Goal: Task Accomplishment & Management: Manage account settings

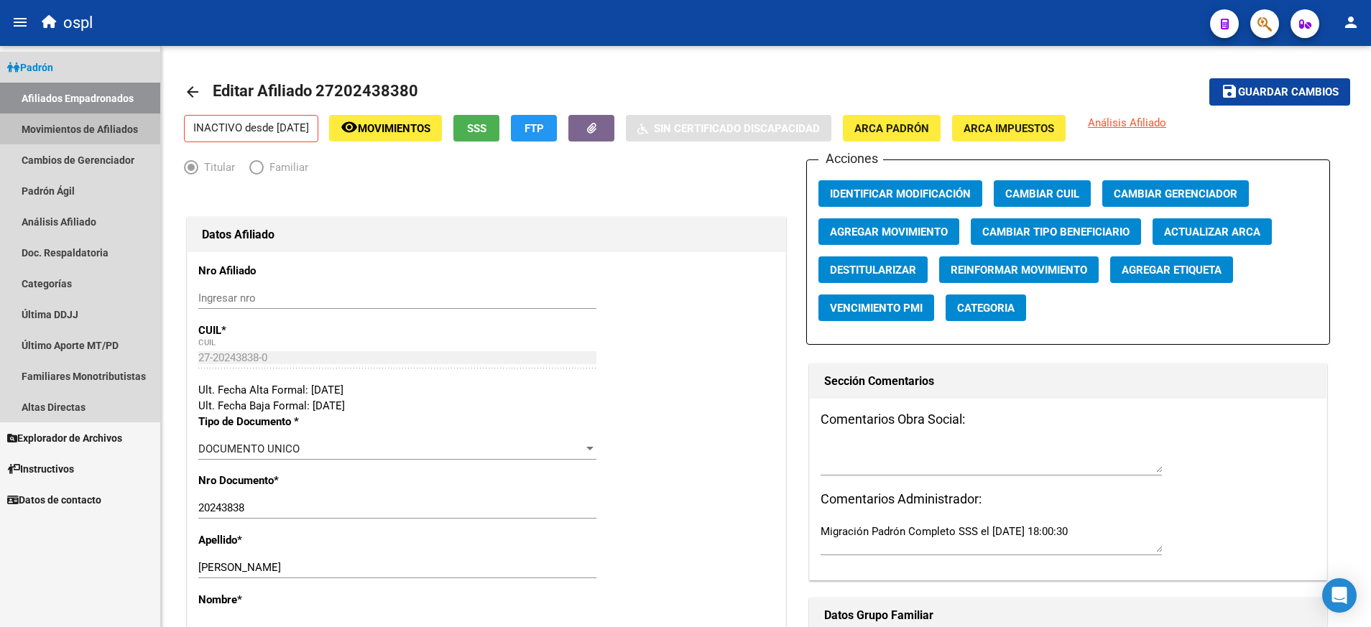
click at [93, 122] on link "Movimientos de Afiliados" at bounding box center [80, 129] width 160 height 31
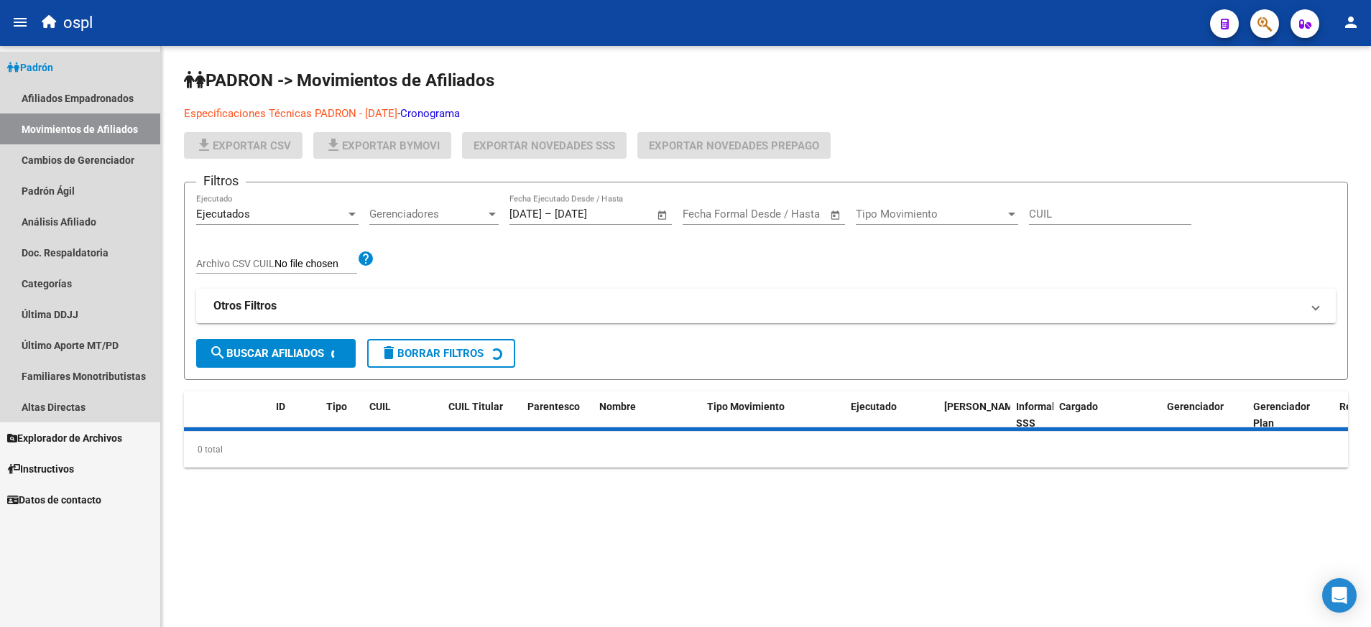
click at [40, 58] on link "Padrón" at bounding box center [80, 67] width 160 height 31
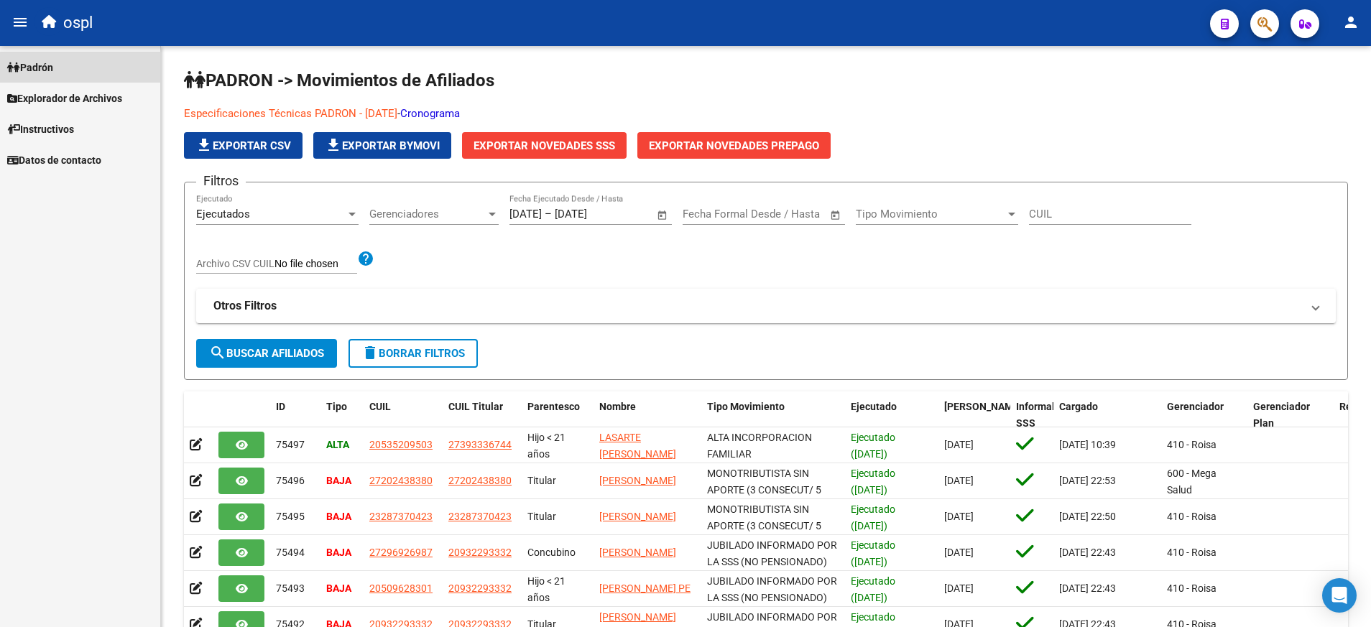
click at [50, 74] on span "Padrón" at bounding box center [30, 68] width 46 height 16
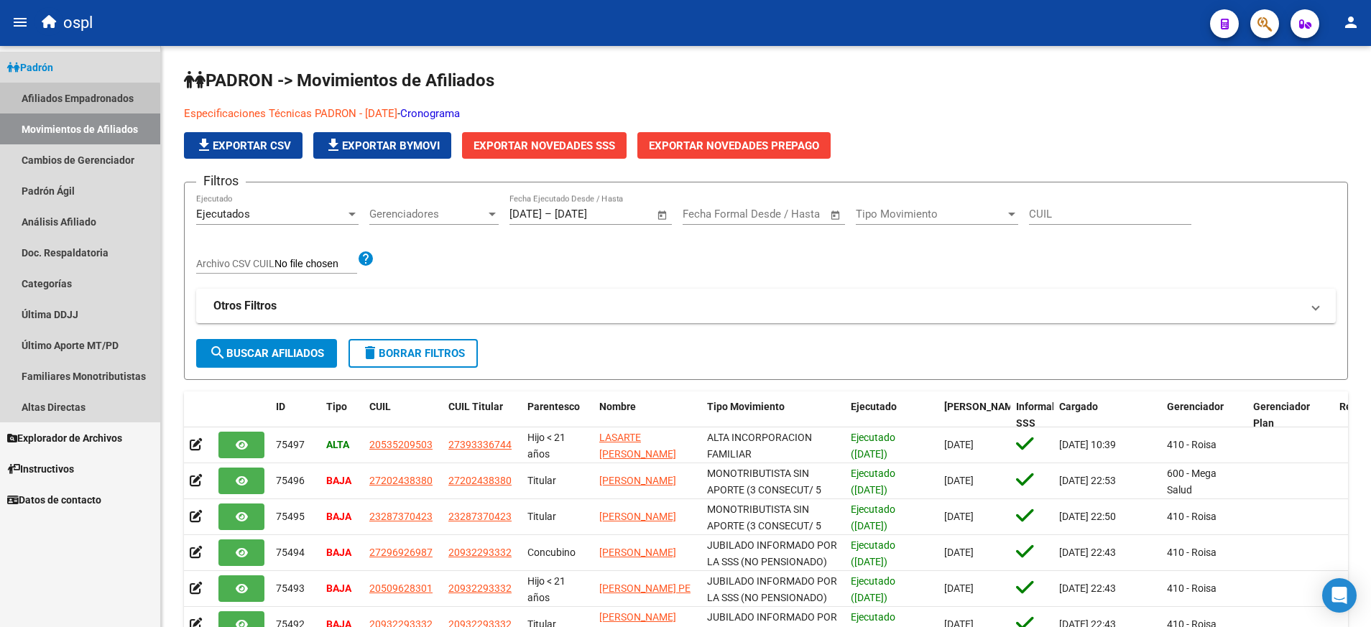
click at [66, 101] on link "Afiliados Empadronados" at bounding box center [80, 98] width 160 height 31
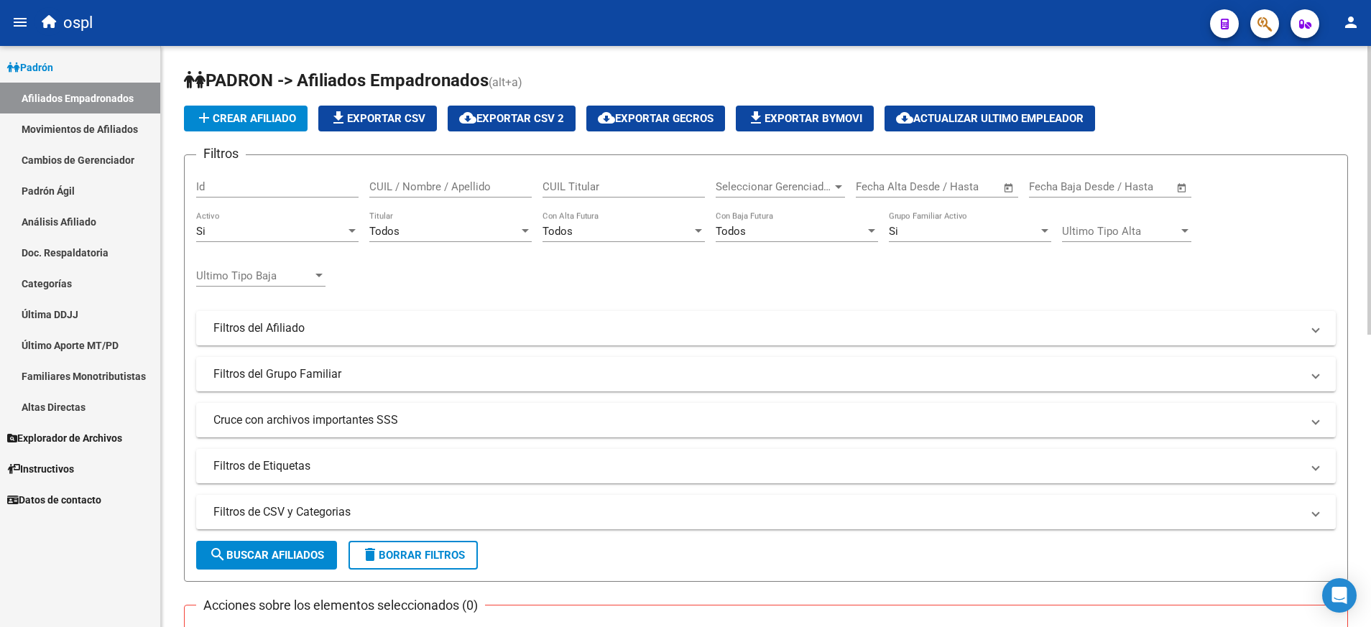
scroll to position [588, 0]
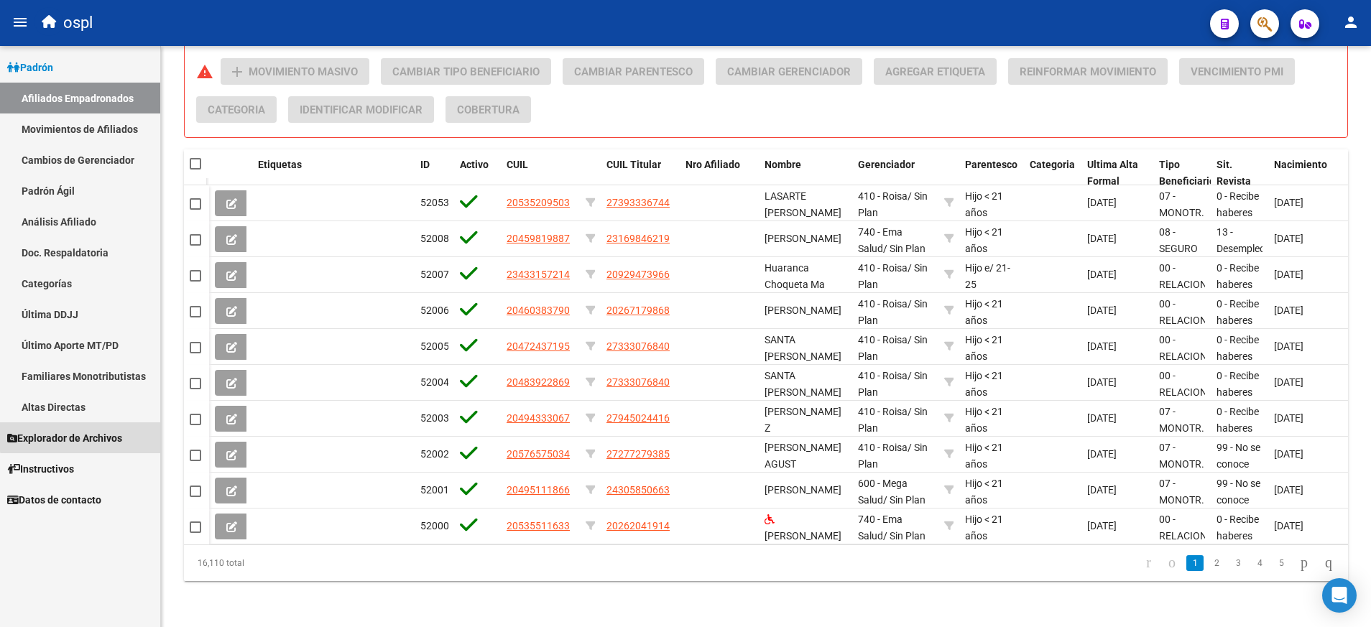
click at [97, 436] on span "Explorador de Archivos" at bounding box center [64, 439] width 115 height 16
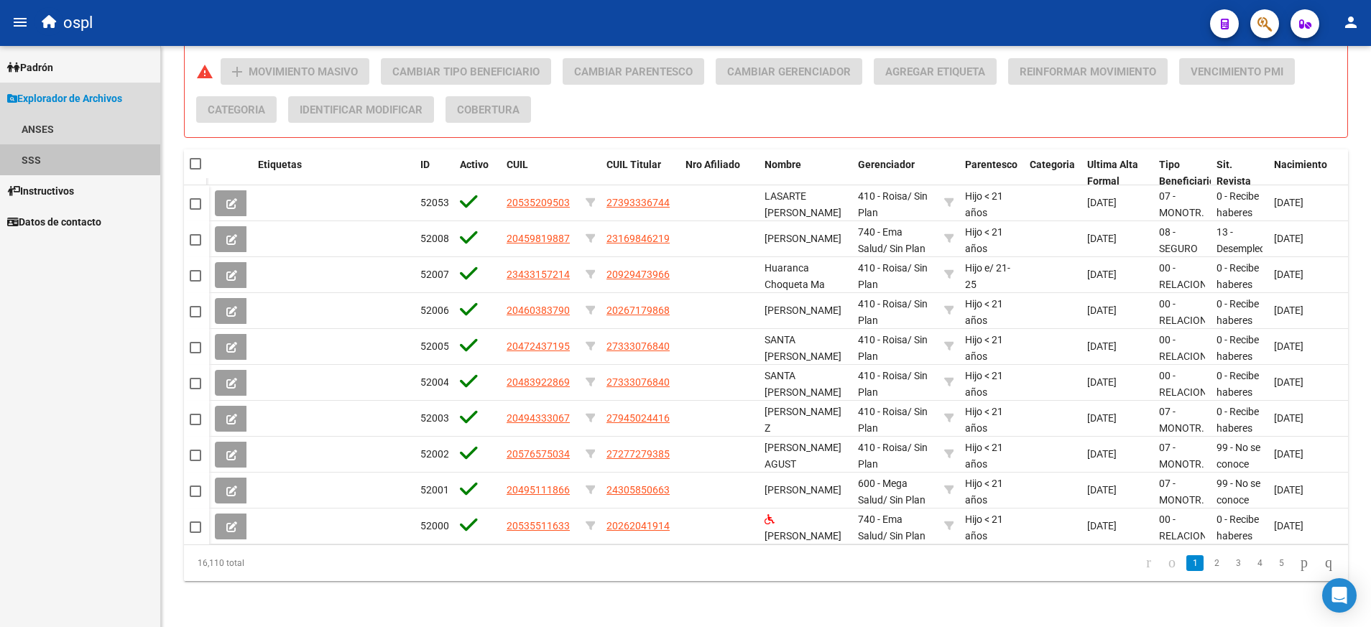
click at [34, 155] on link "SSS" at bounding box center [80, 159] width 160 height 31
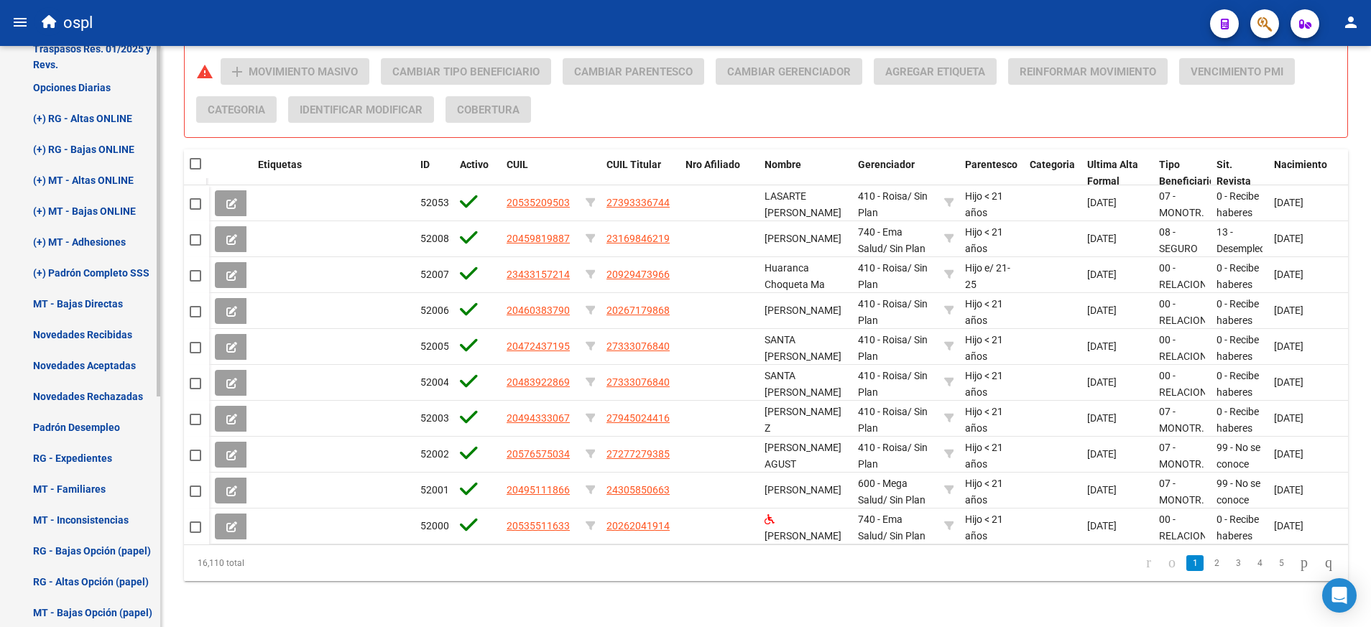
scroll to position [154, 0]
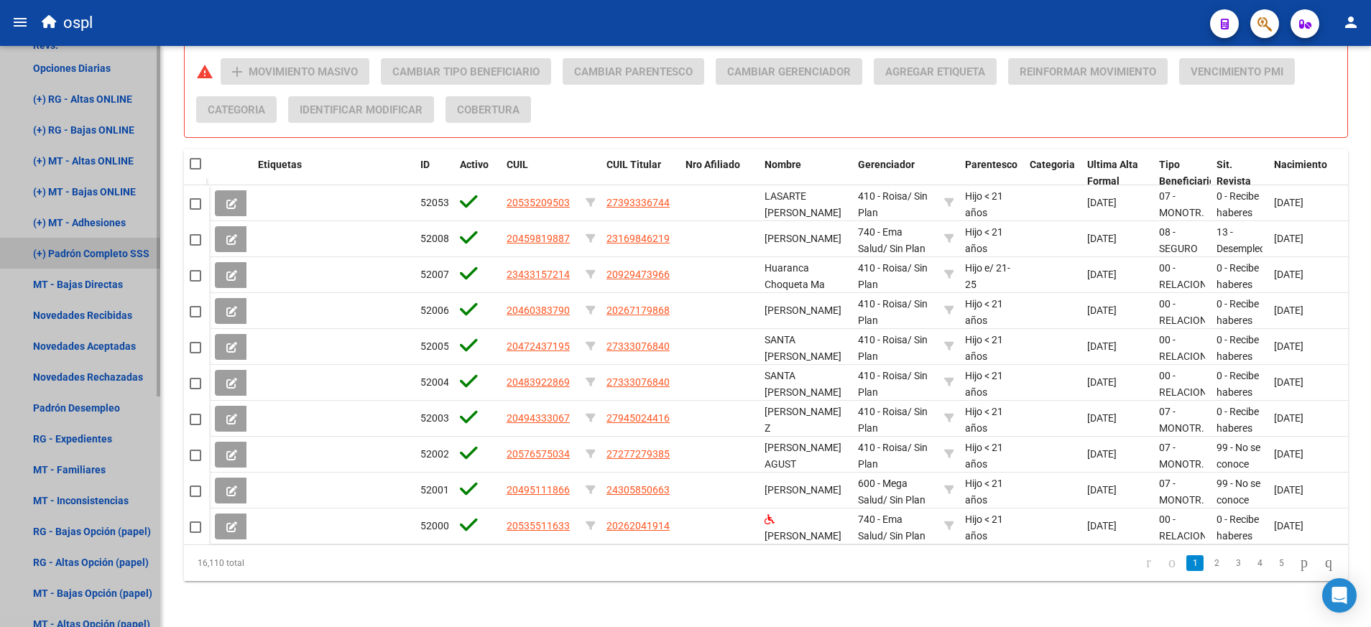
click at [121, 255] on link "(+) Padrón Completo SSS" at bounding box center [80, 253] width 160 height 31
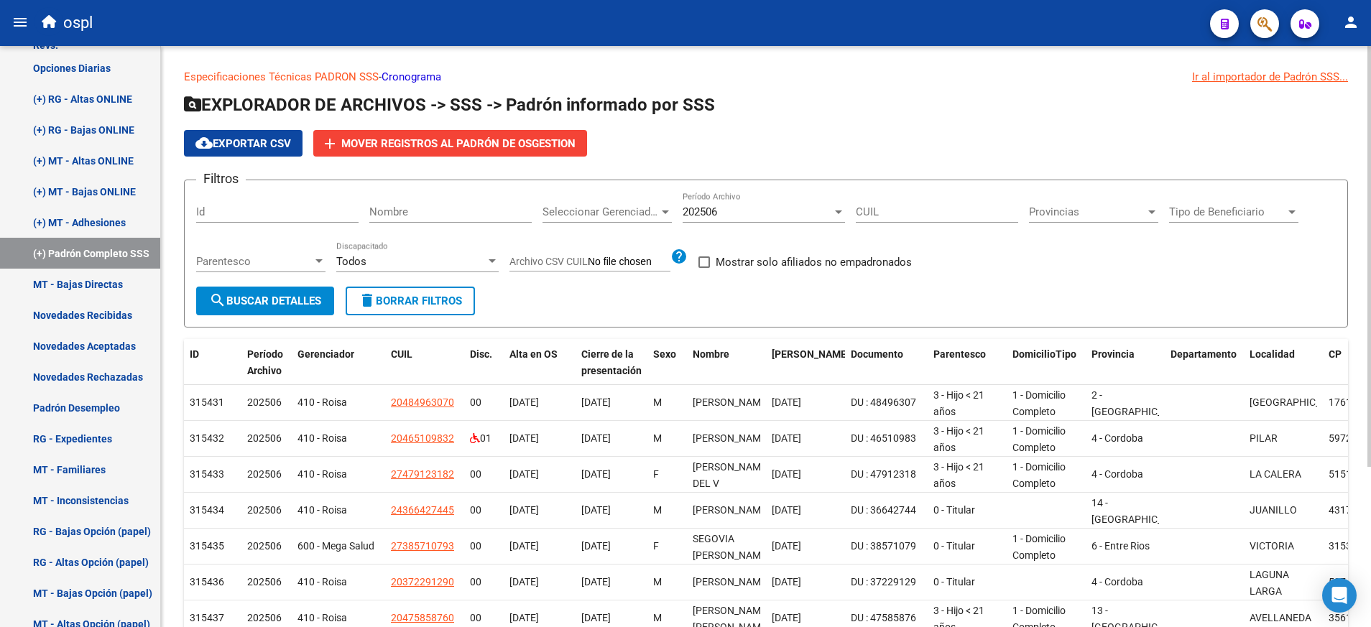
click at [176, 143] on div "Especificaciones Técnicas PADRON SSS - Cronograma Ir al importador de Padrón SS…" at bounding box center [766, 439] width 1210 height 786
click at [163, 75] on div "Especificaciones Técnicas PADRON SSS - Cronograma Ir al importador de Padrón SS…" at bounding box center [766, 439] width 1210 height 786
click at [161, 59] on div "Especificaciones Técnicas PADRON SSS - Cronograma Ir al importador de Padrón SS…" at bounding box center [766, 439] width 1210 height 786
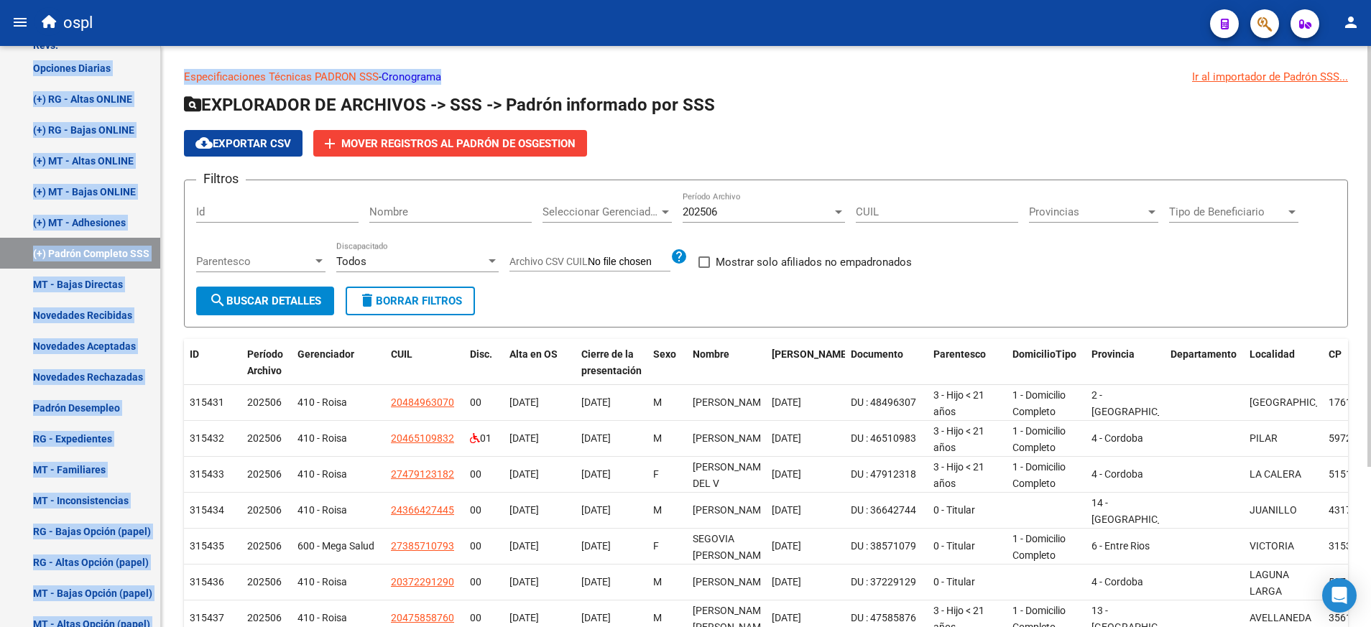
click at [161, 59] on mat-sidenav-container "Firma Express Padrón Afiliados Empadronados Movimientos de Afiliados Cambios de…" at bounding box center [685, 336] width 1371 height 581
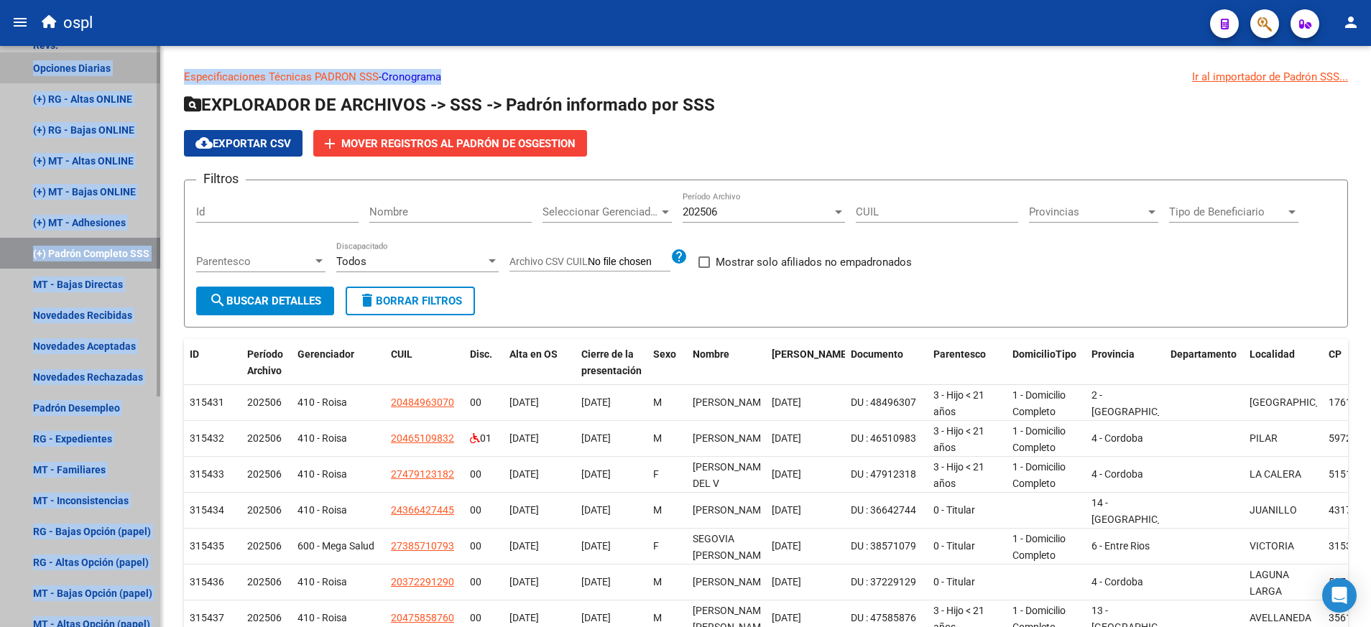
drag, startPoint x: 161, startPoint y: 59, endPoint x: 137, endPoint y: 75, distance: 28.9
click at [137, 75] on link "Opciones Diarias" at bounding box center [80, 67] width 160 height 31
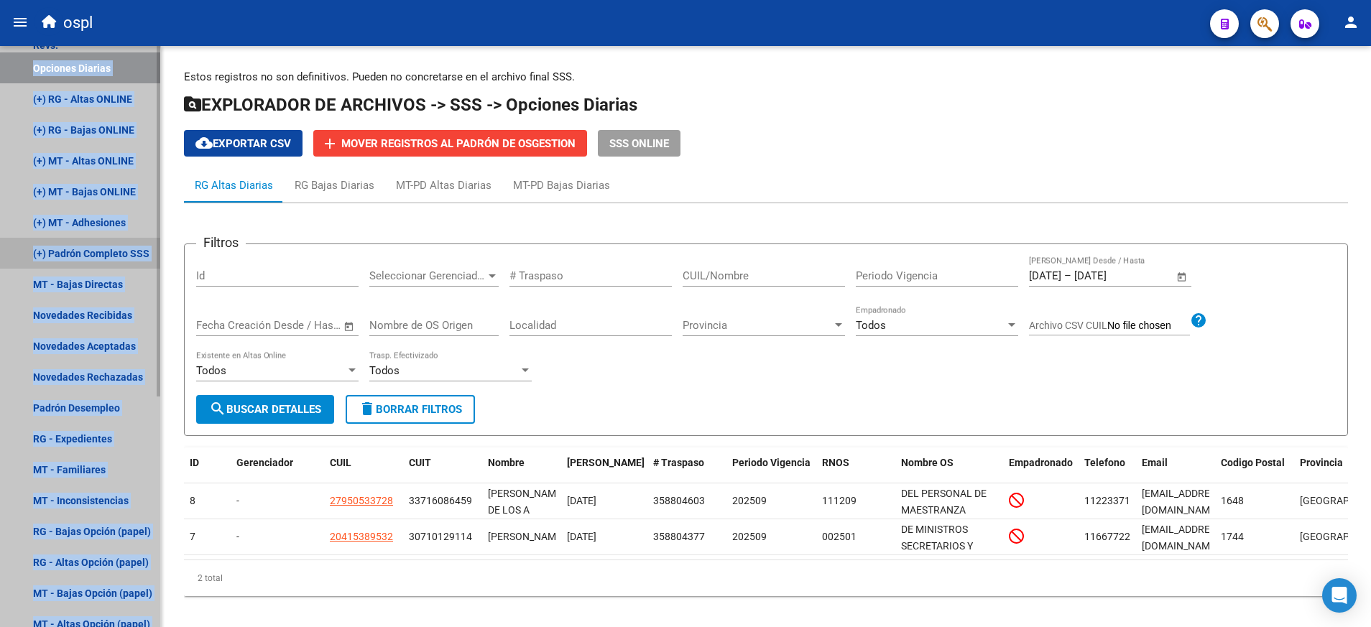
click at [1, 249] on link "(+) Padrón Completo SSS" at bounding box center [80, 253] width 160 height 31
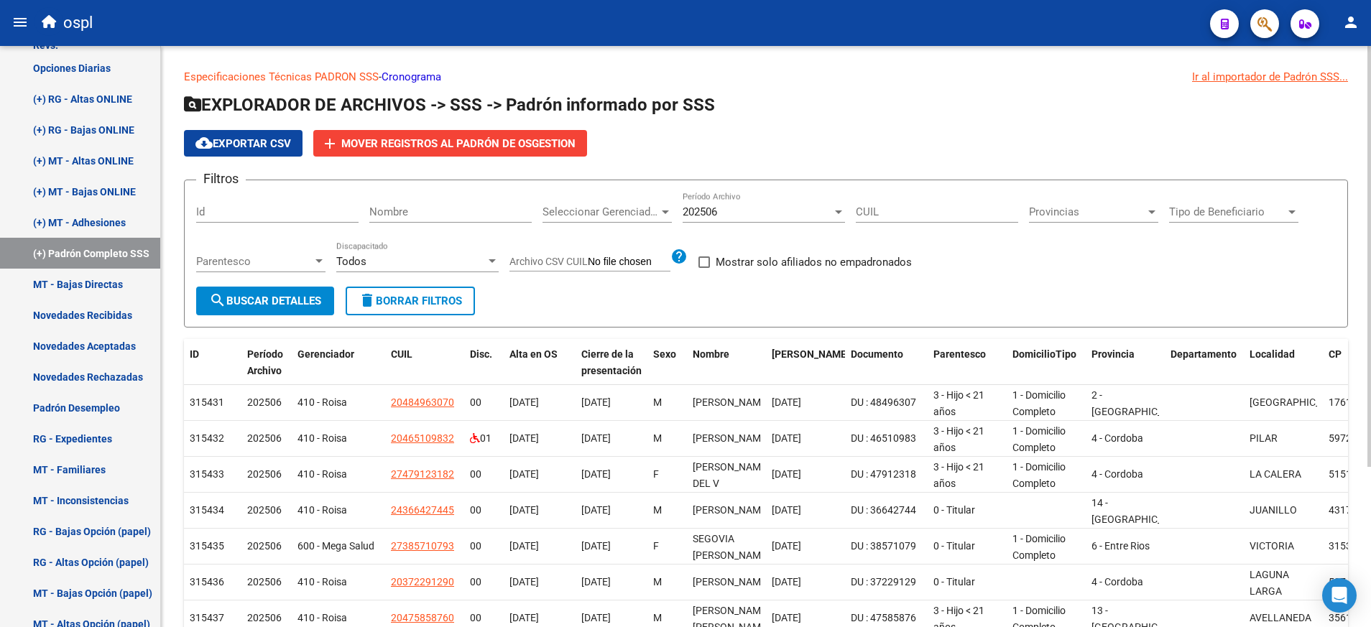
click at [762, 101] on h1 "EXPLORADOR DE ARCHIVOS -> SSS -> Padrón informado por SSS" at bounding box center [766, 105] width 1164 height 25
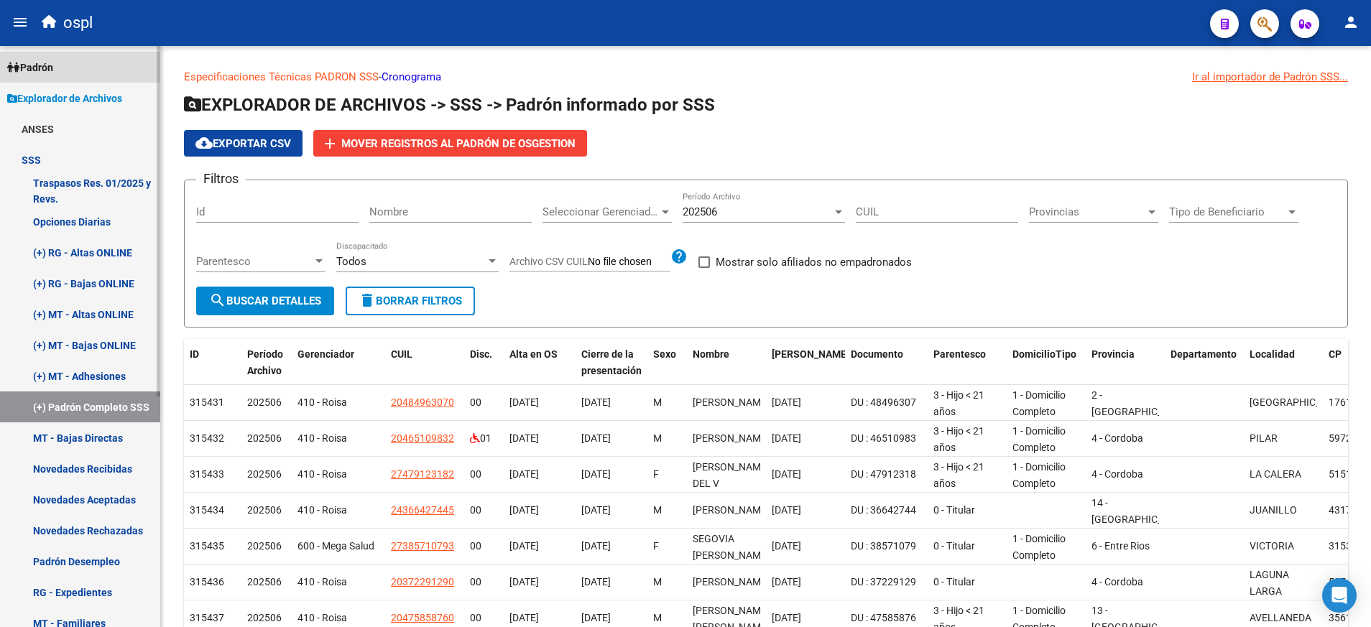
click at [80, 65] on link "Padrón" at bounding box center [80, 67] width 160 height 31
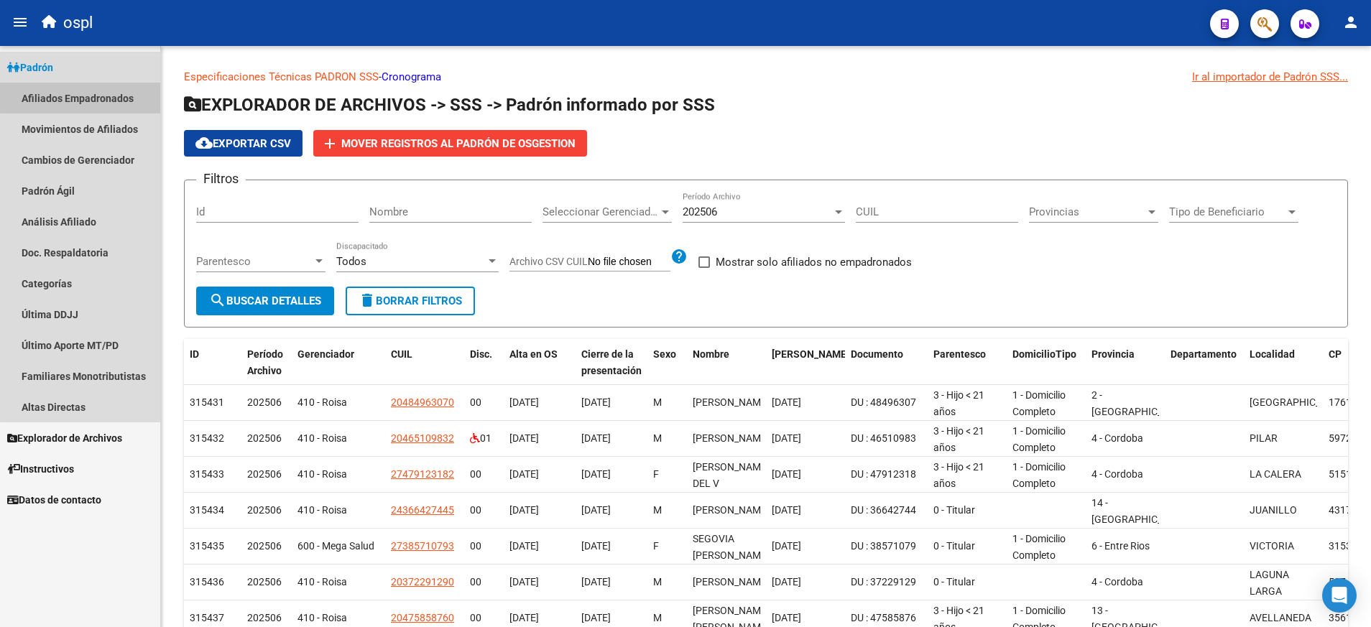
click at [91, 92] on link "Afiliados Empadronados" at bounding box center [80, 98] width 160 height 31
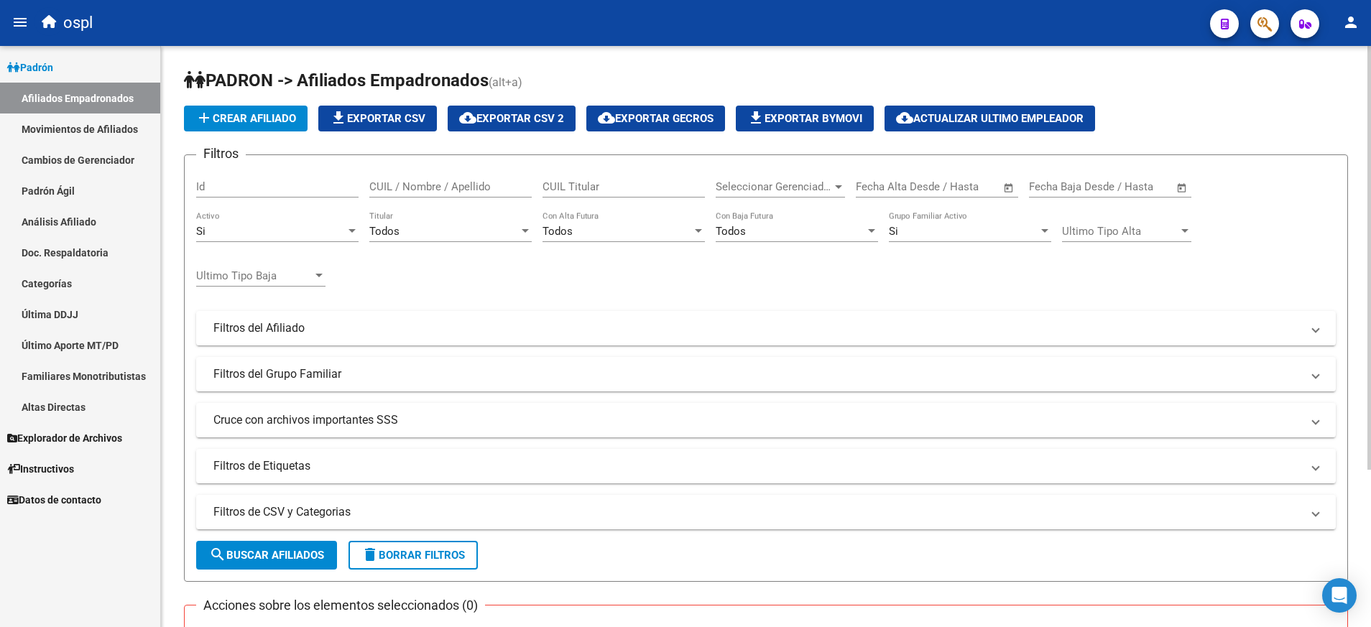
click at [639, 187] on input "CUIL Titular" at bounding box center [624, 186] width 162 height 13
paste input "20112029282"
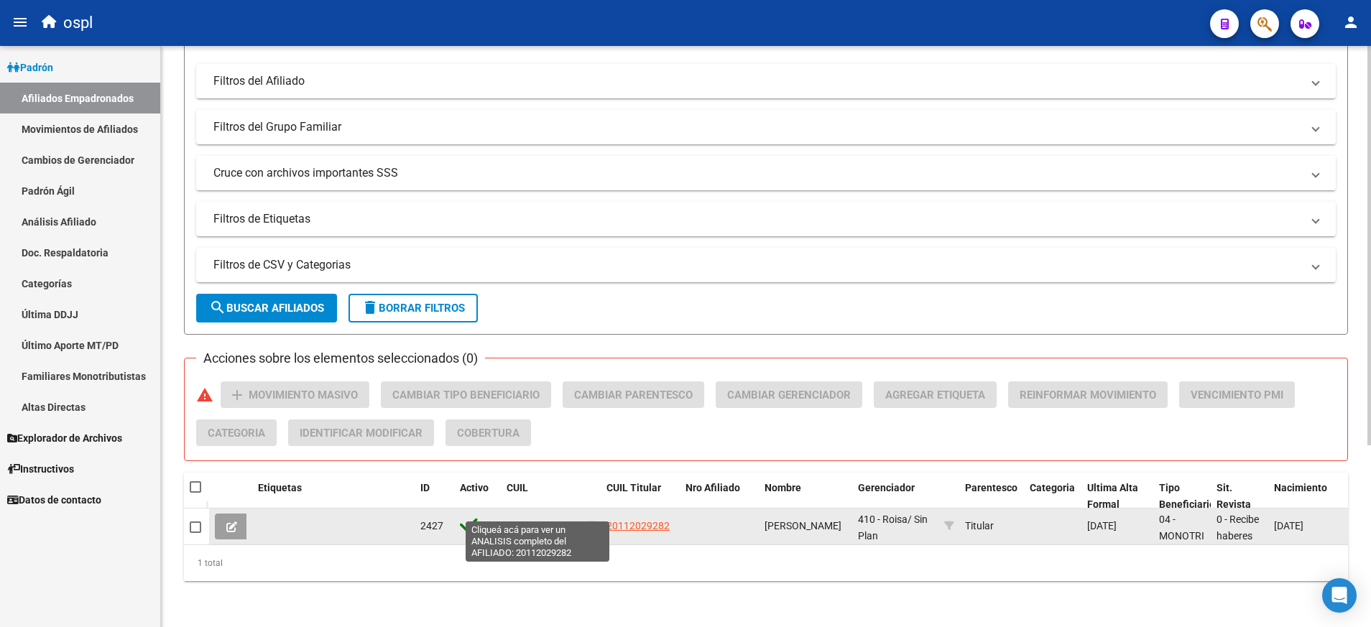
type input "20112029282"
click at [541, 520] on span "20112029282" at bounding box center [538, 525] width 63 height 11
type textarea "20112029282"
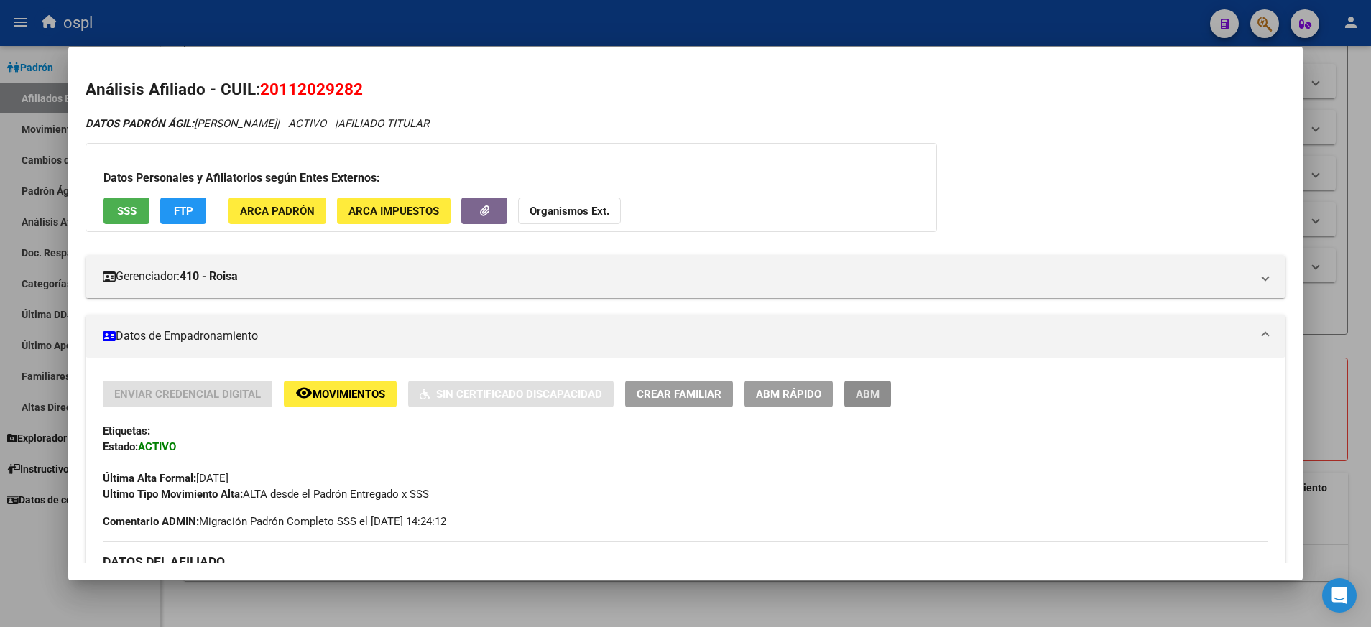
click at [869, 386] on button "ABM" at bounding box center [868, 394] width 47 height 27
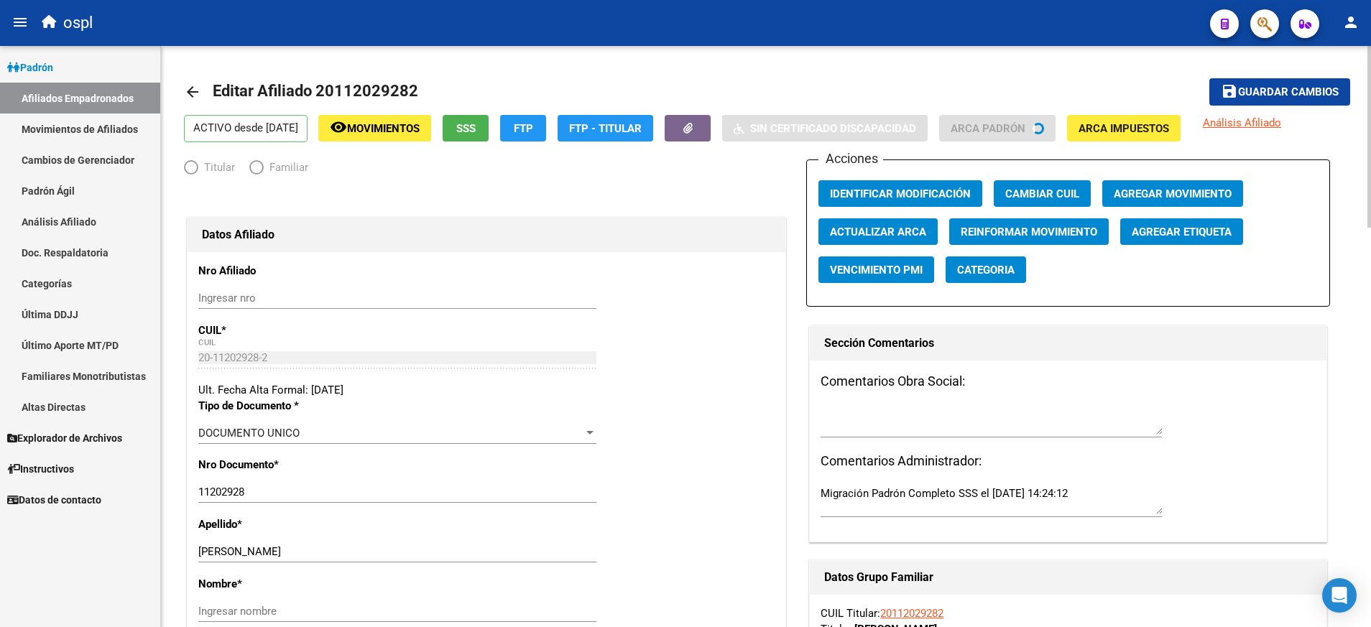
radio input "true"
type input "20-11202928-2"
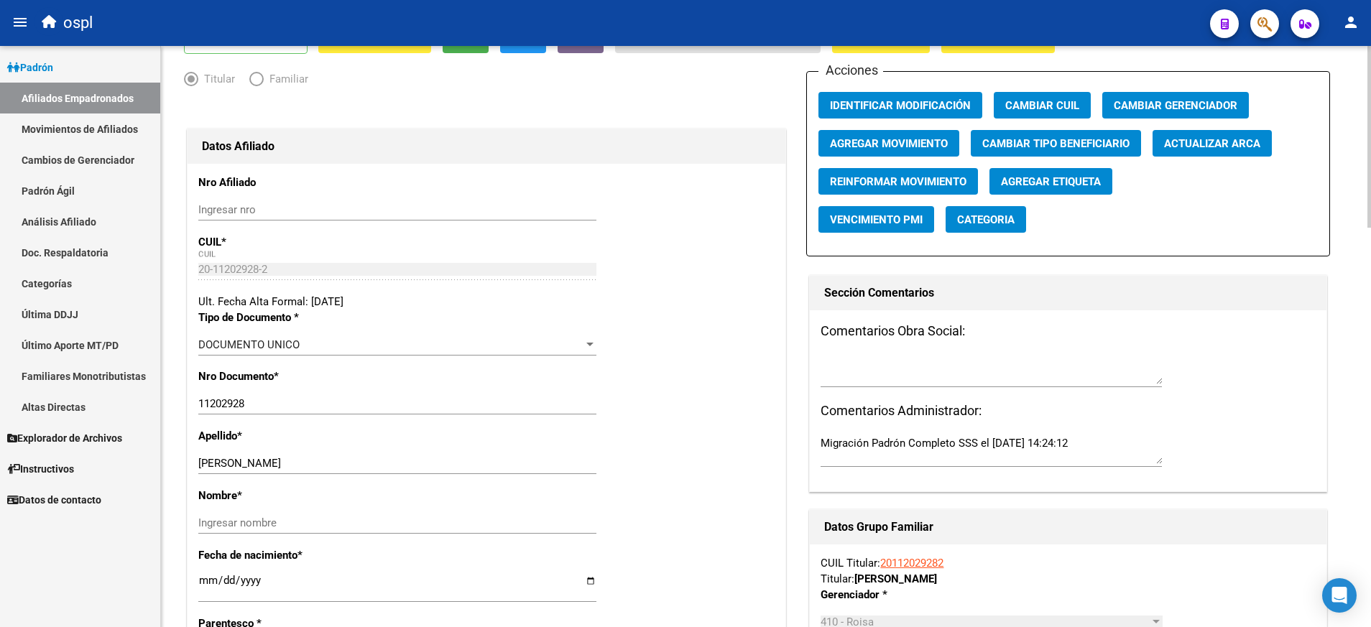
scroll to position [93, 0]
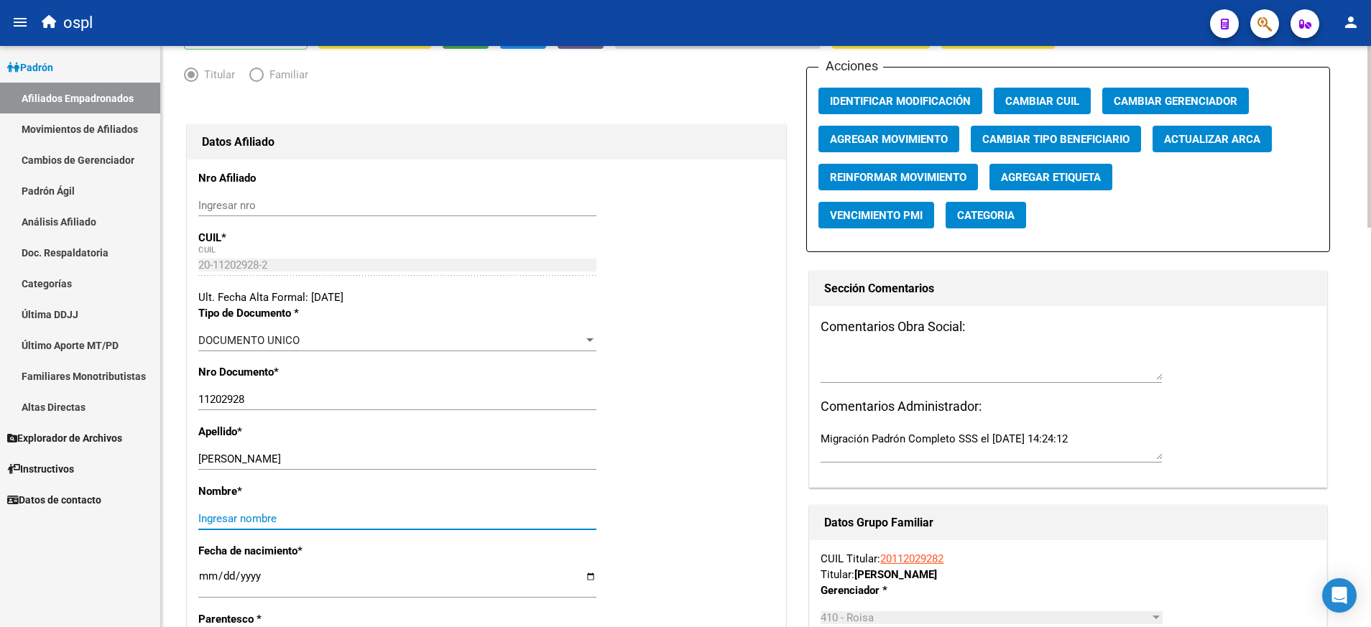
click at [329, 515] on input "Ingresar nombre" at bounding box center [397, 518] width 398 height 13
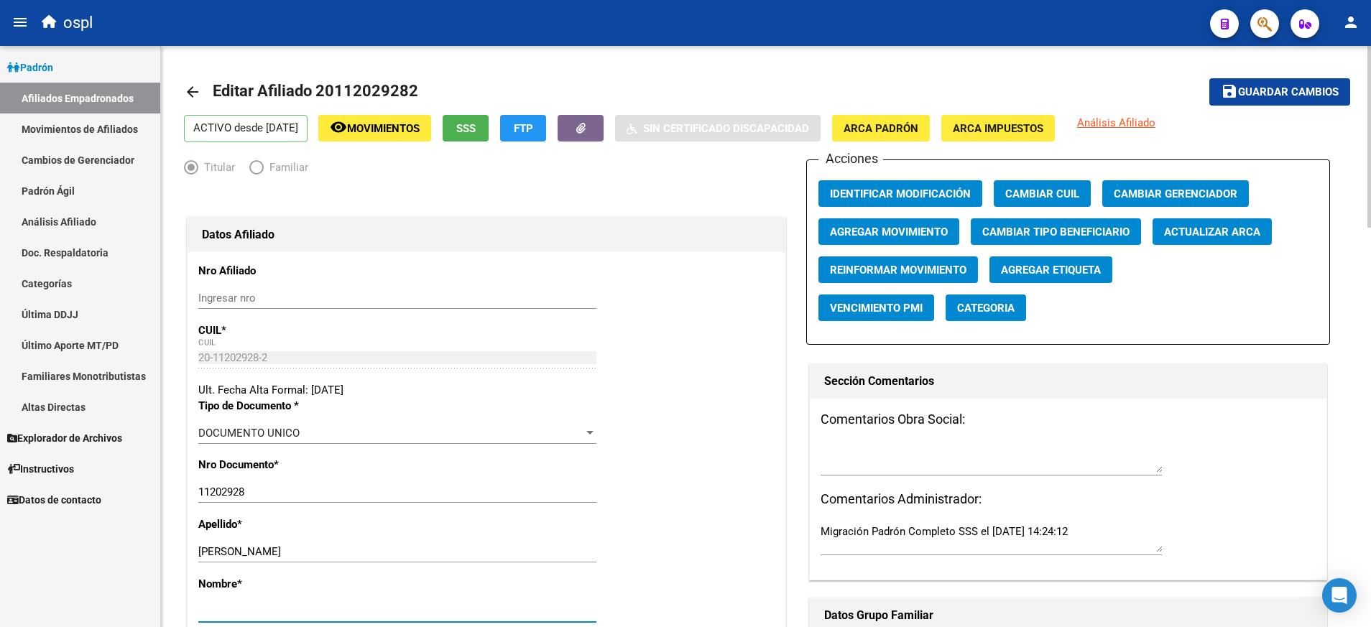
click at [860, 218] on div "Acciones Identificar Modificación Cambiar CUIL Cambiar Gerenciador Agregar Movi…" at bounding box center [1068, 252] width 524 height 185
click at [868, 221] on button "Agregar Movimiento" at bounding box center [889, 231] width 141 height 27
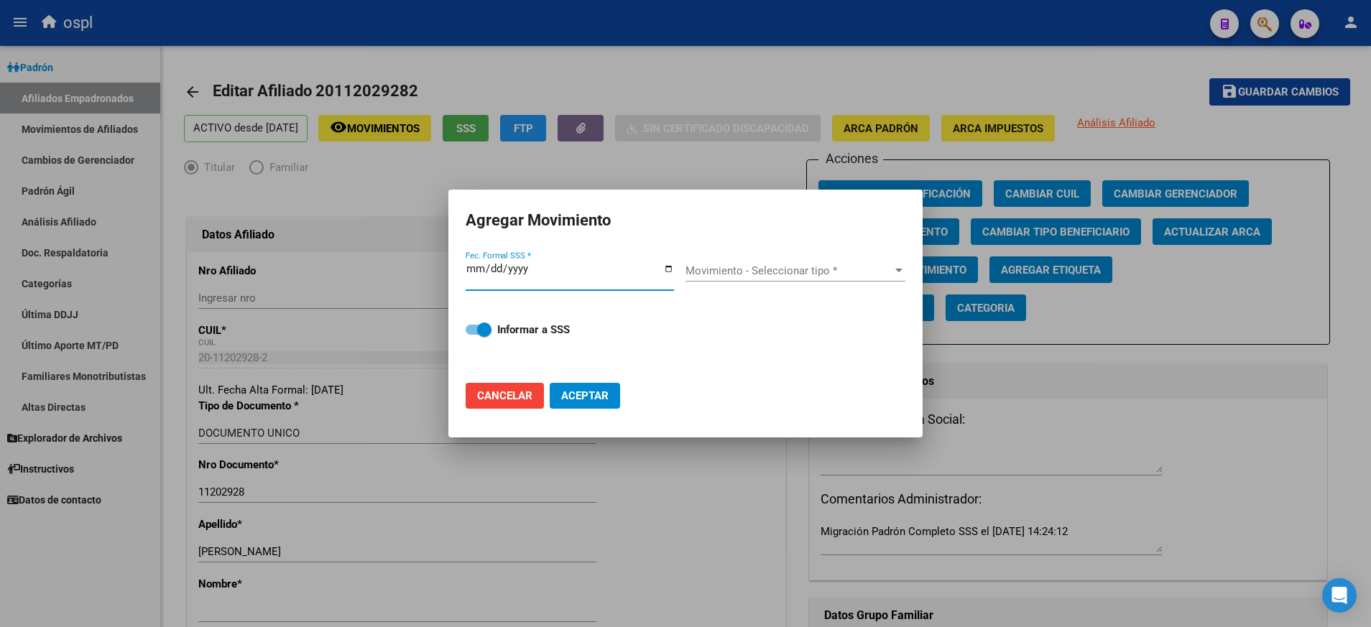
click at [668, 264] on input "Fec. Formal SSS *" at bounding box center [570, 274] width 208 height 23
type input "[DATE]"
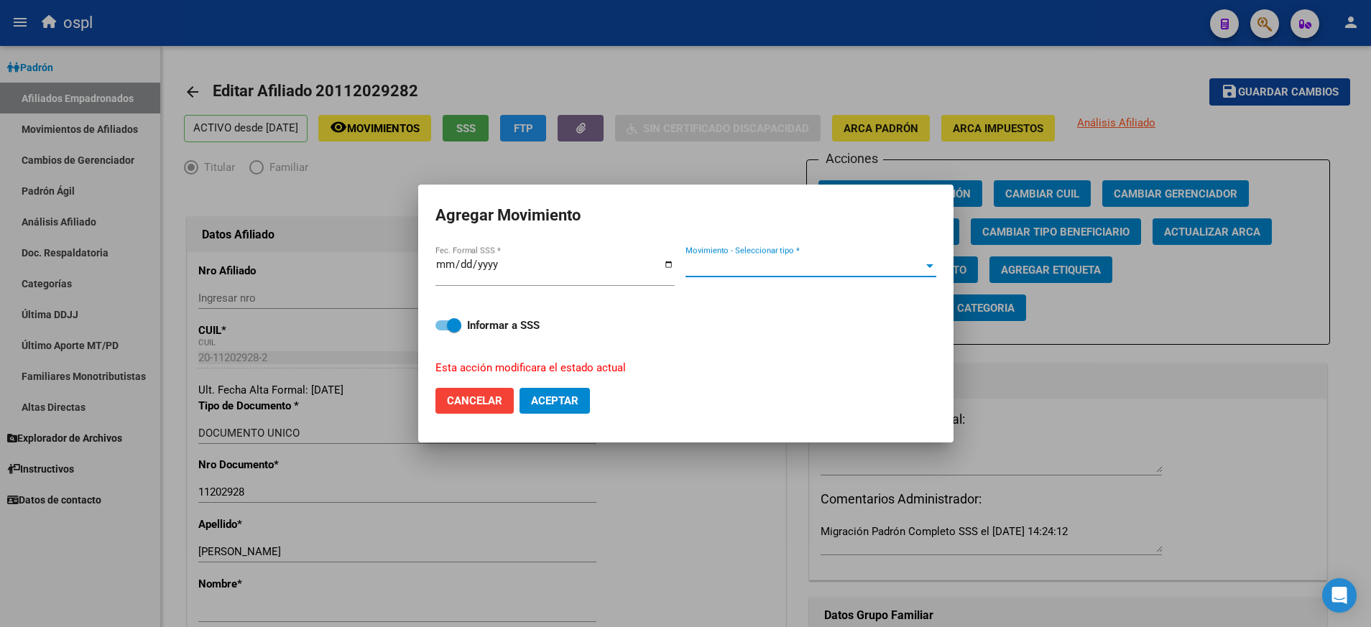
click at [930, 262] on div at bounding box center [930, 265] width 13 height 11
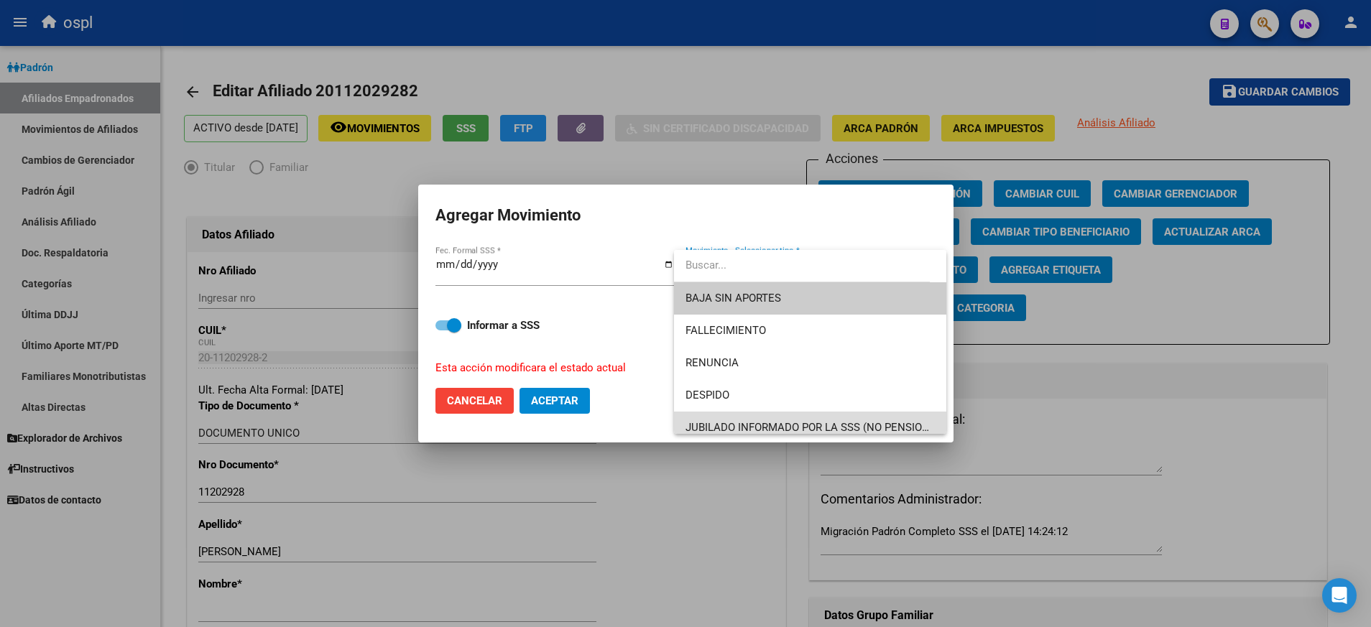
click at [878, 420] on span "JUBILADO INFORMADO POR LA SSS (NO PENSIONADO)" at bounding box center [810, 428] width 249 height 32
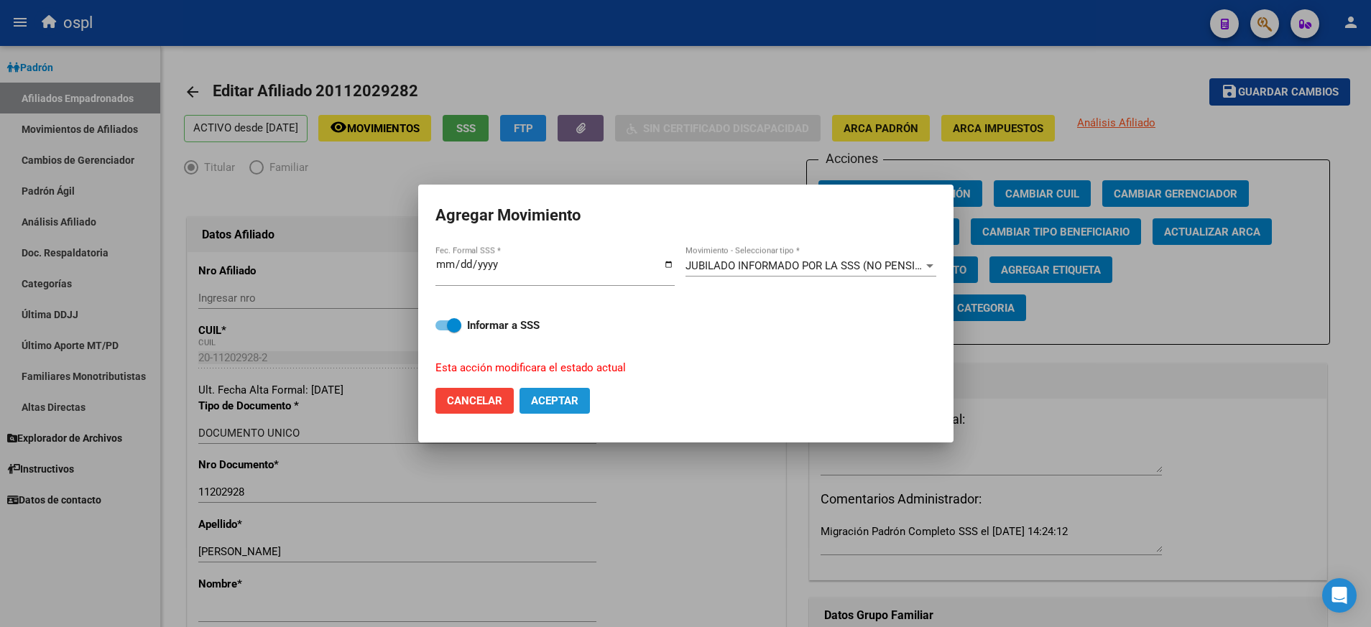
click at [561, 399] on span "Aceptar" at bounding box center [554, 401] width 47 height 13
checkbox input "false"
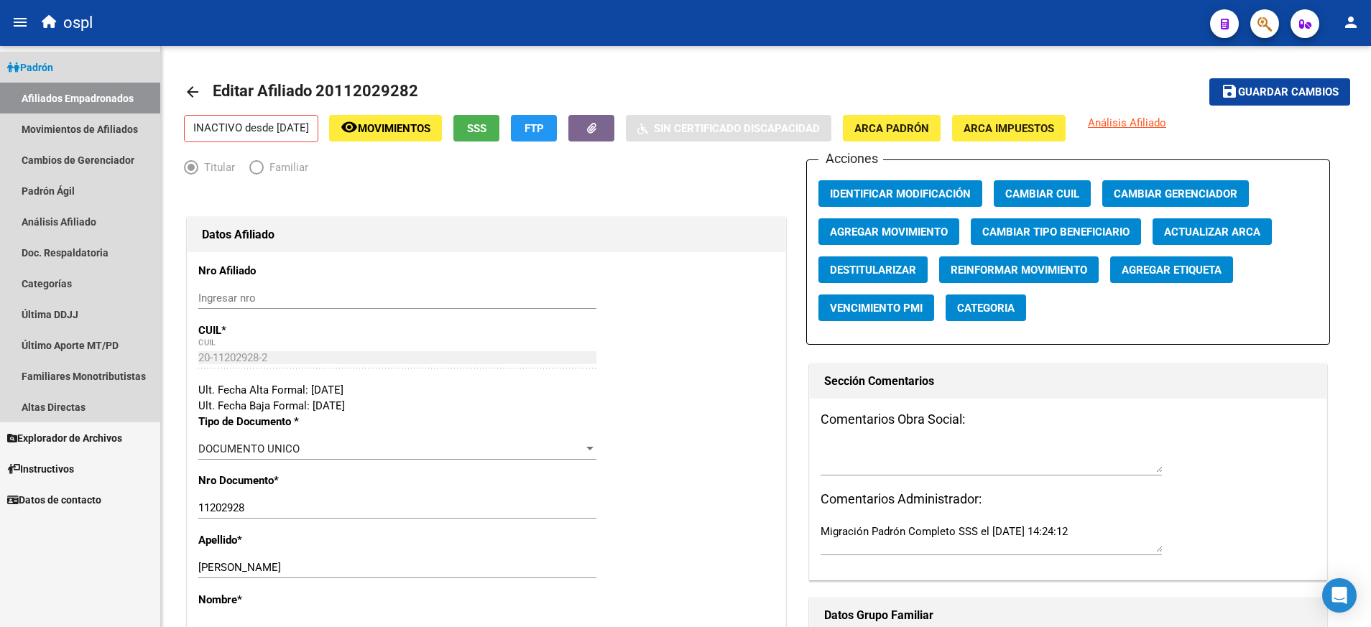
click at [73, 96] on link "Afiliados Empadronados" at bounding box center [80, 98] width 160 height 31
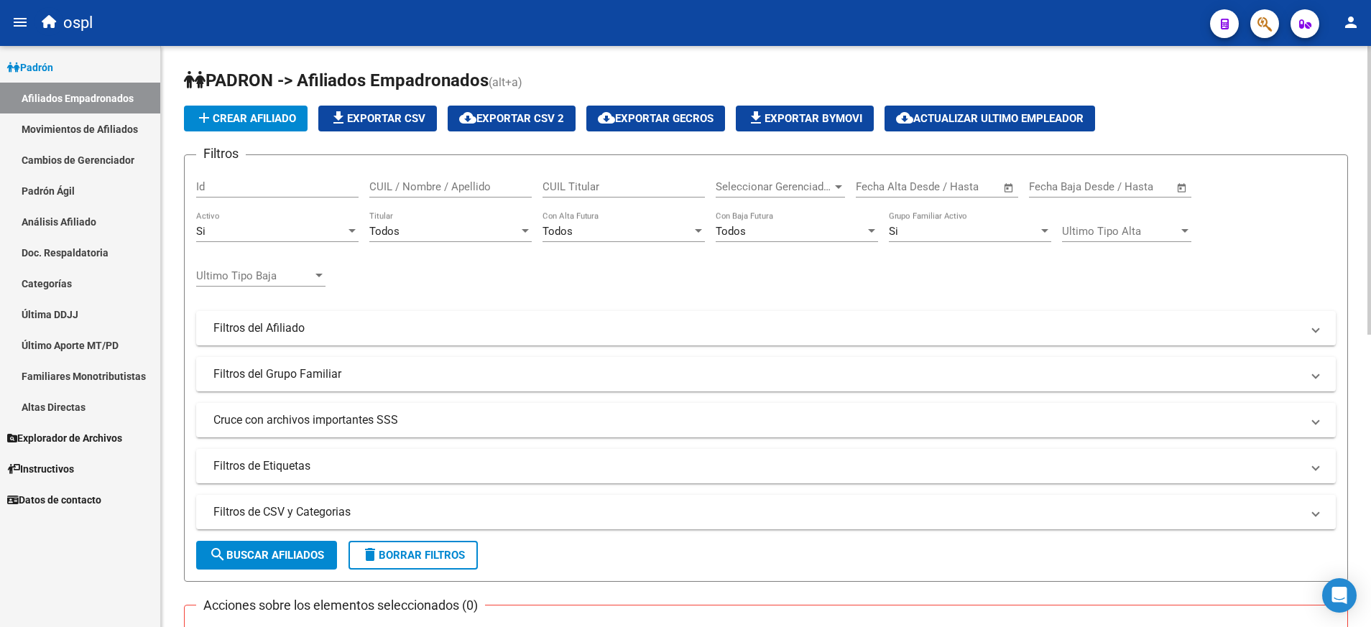
click at [591, 188] on input "CUIL Titular" at bounding box center [624, 186] width 162 height 13
paste input "27958918785"
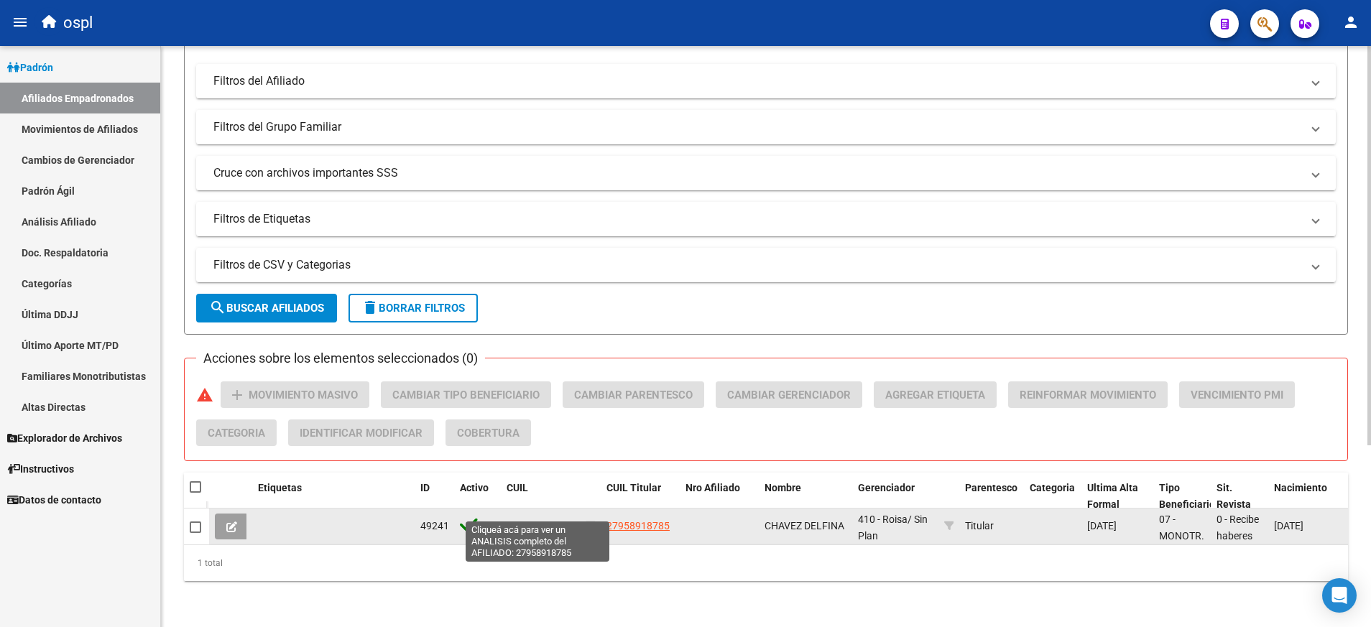
type input "27958918785"
click at [535, 520] on span "27958918785" at bounding box center [538, 525] width 63 height 11
type textarea "27958918785"
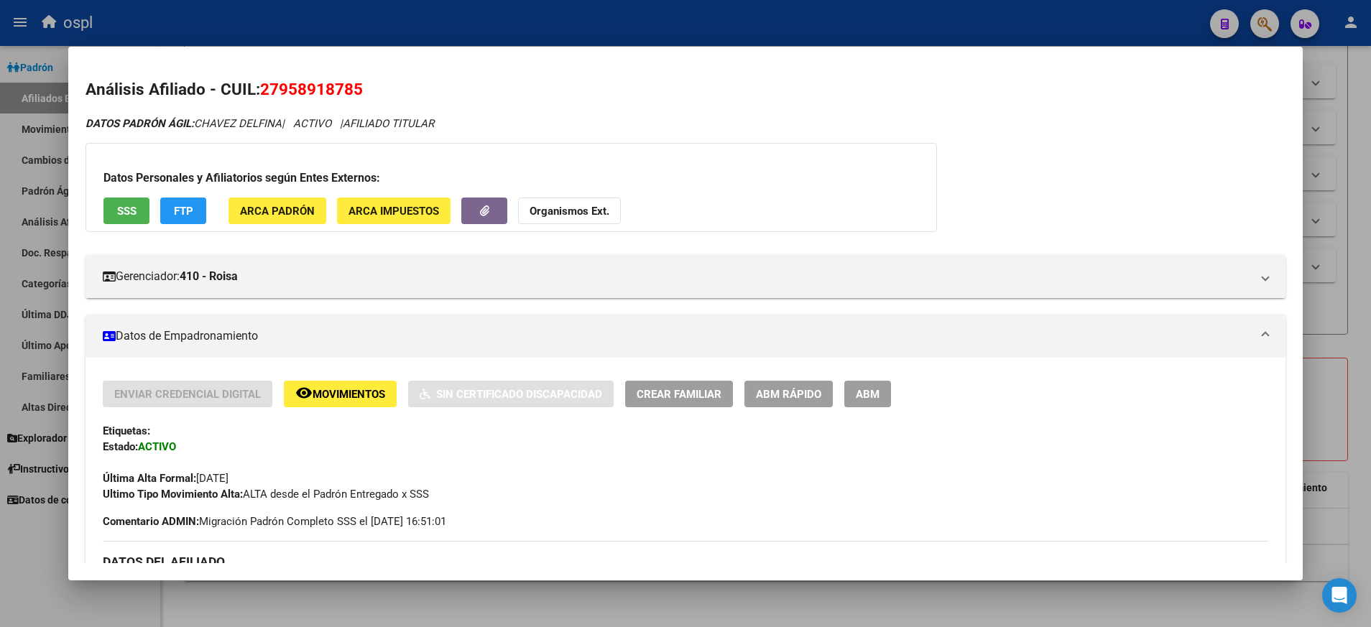
click at [868, 392] on span "ABM" at bounding box center [868, 394] width 24 height 13
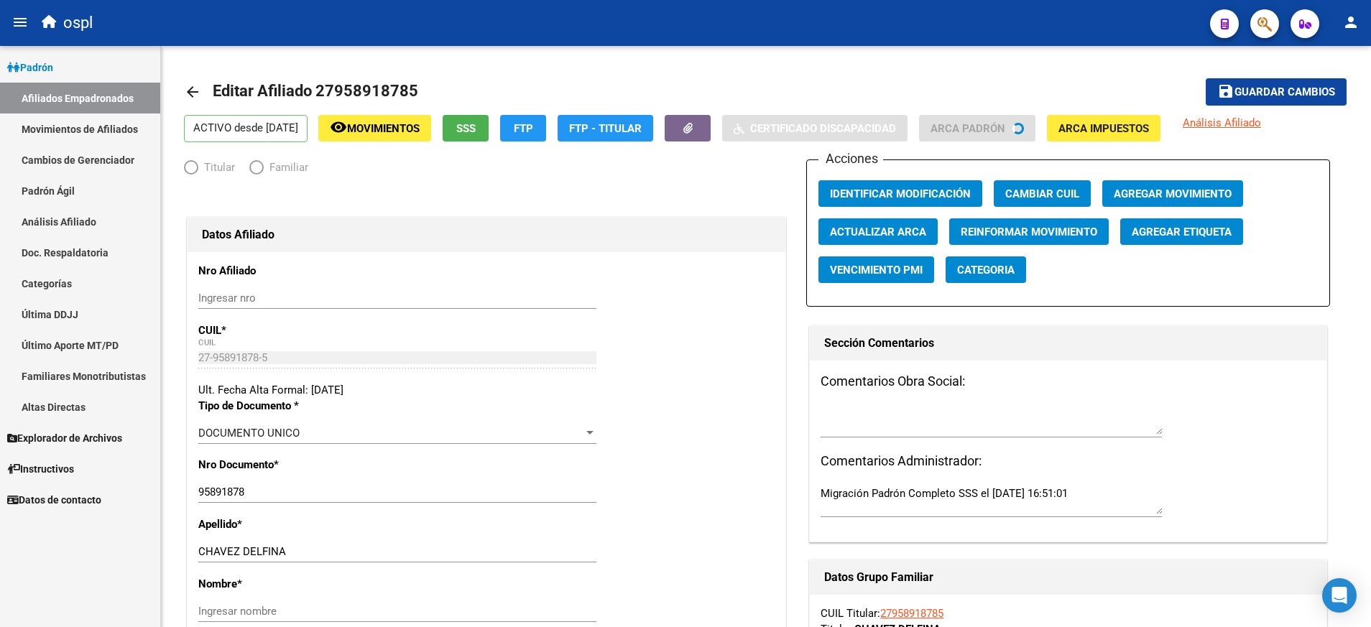
radio input "true"
type input "27-95891878-5"
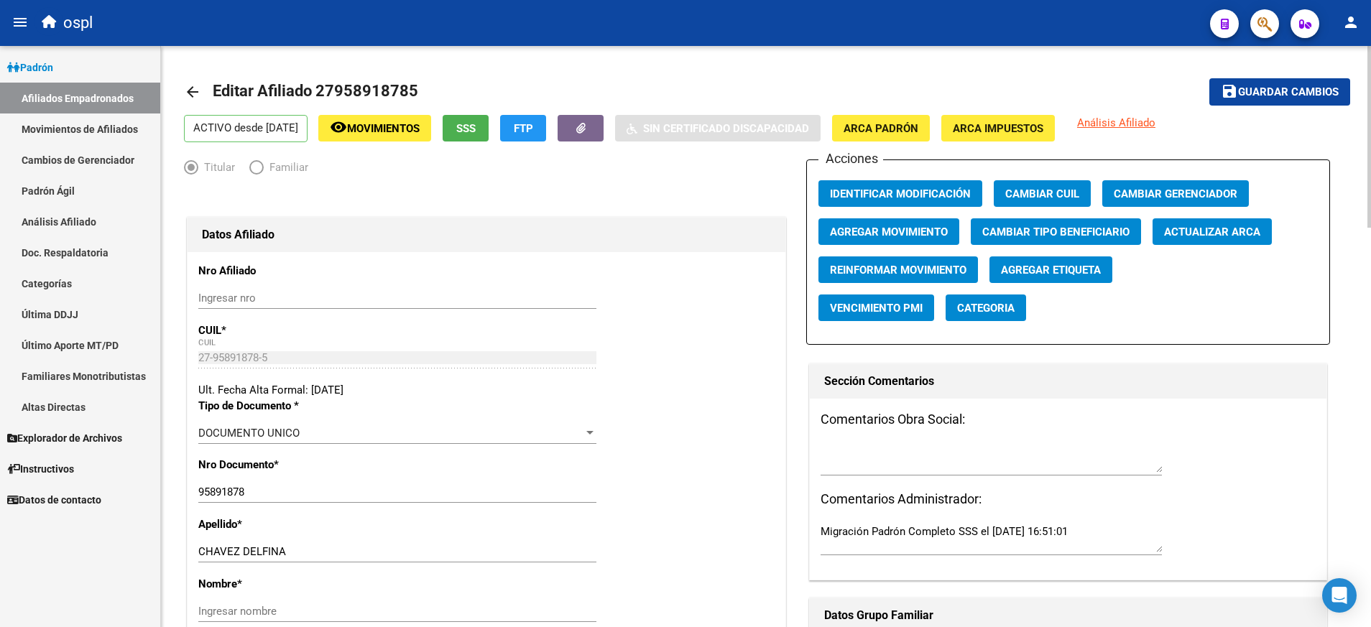
scroll to position [95, 0]
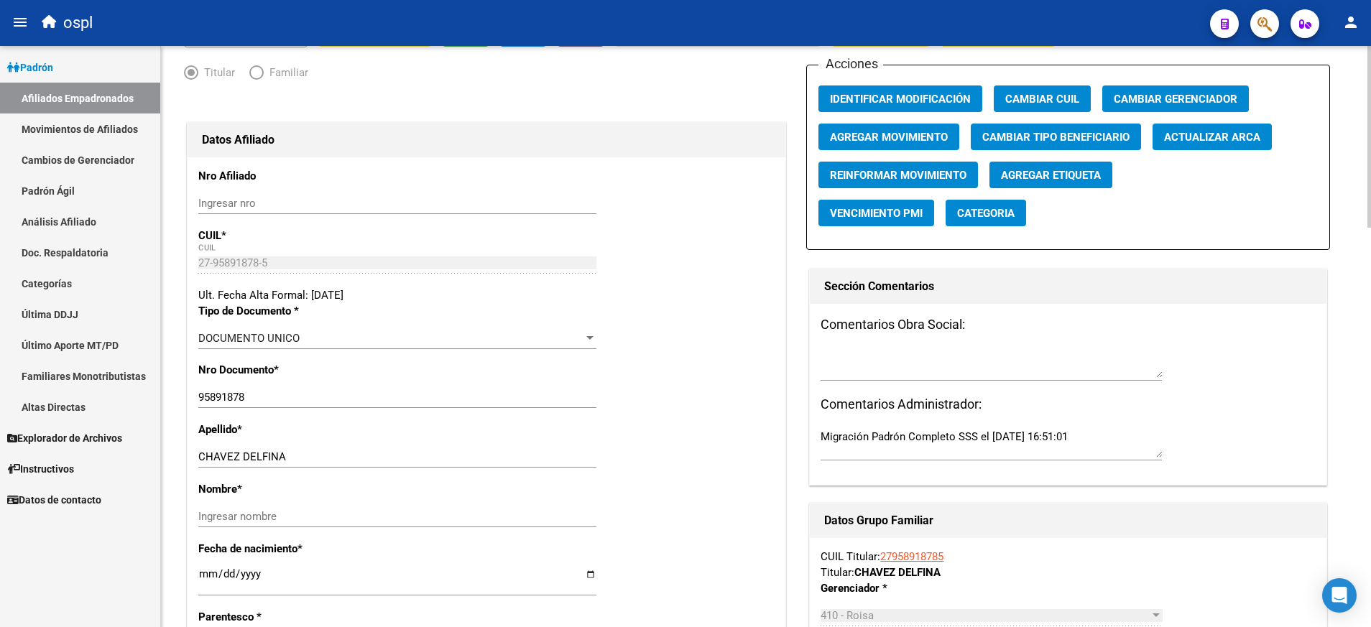
click at [364, 504] on div "Nombre * Ingresar nombre" at bounding box center [486, 512] width 576 height 60
click at [363, 510] on input "Ingresar nombre" at bounding box center [397, 516] width 398 height 13
click at [925, 133] on span "Agregar Movimiento" at bounding box center [889, 137] width 118 height 13
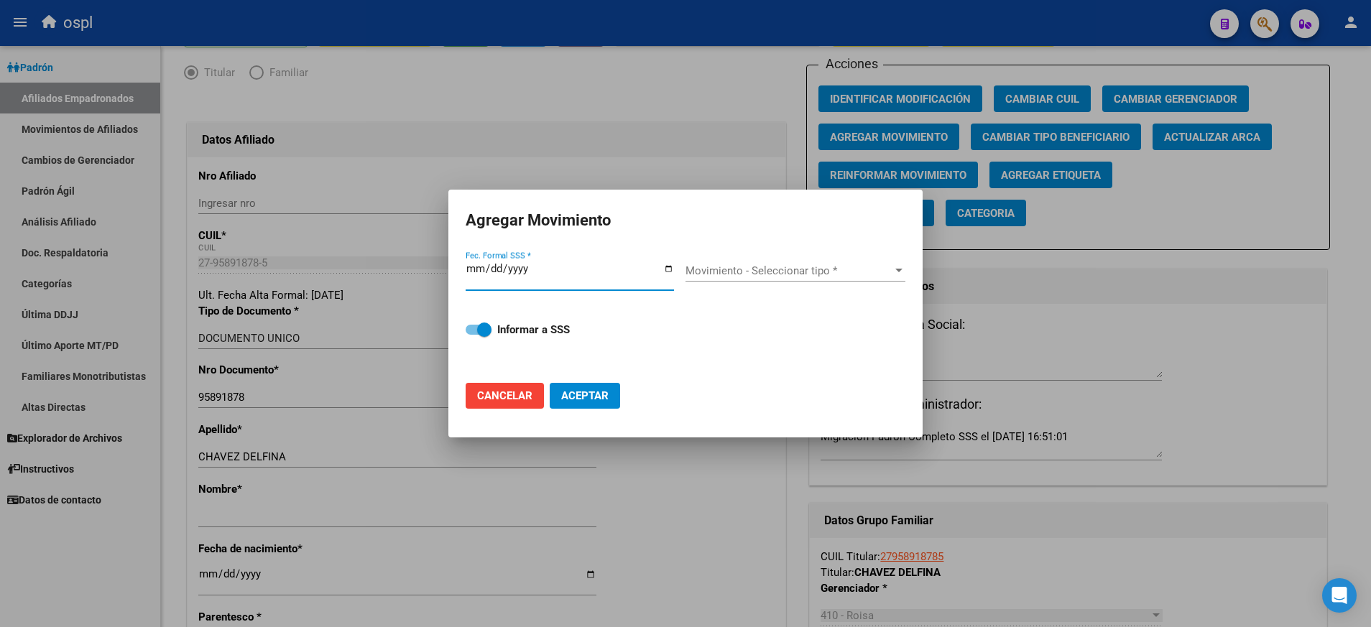
click at [668, 272] on input "Fec. Formal SSS *" at bounding box center [570, 274] width 208 height 23
type input "[DATE]"
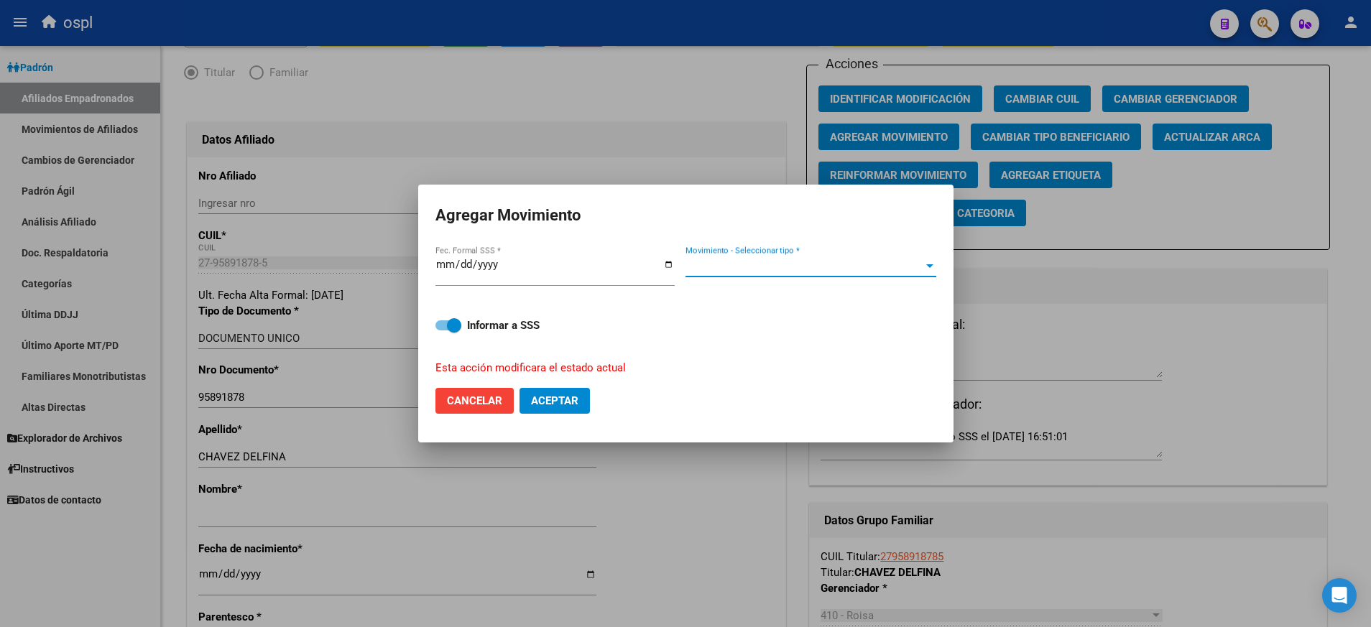
click at [931, 265] on div at bounding box center [929, 266] width 7 height 4
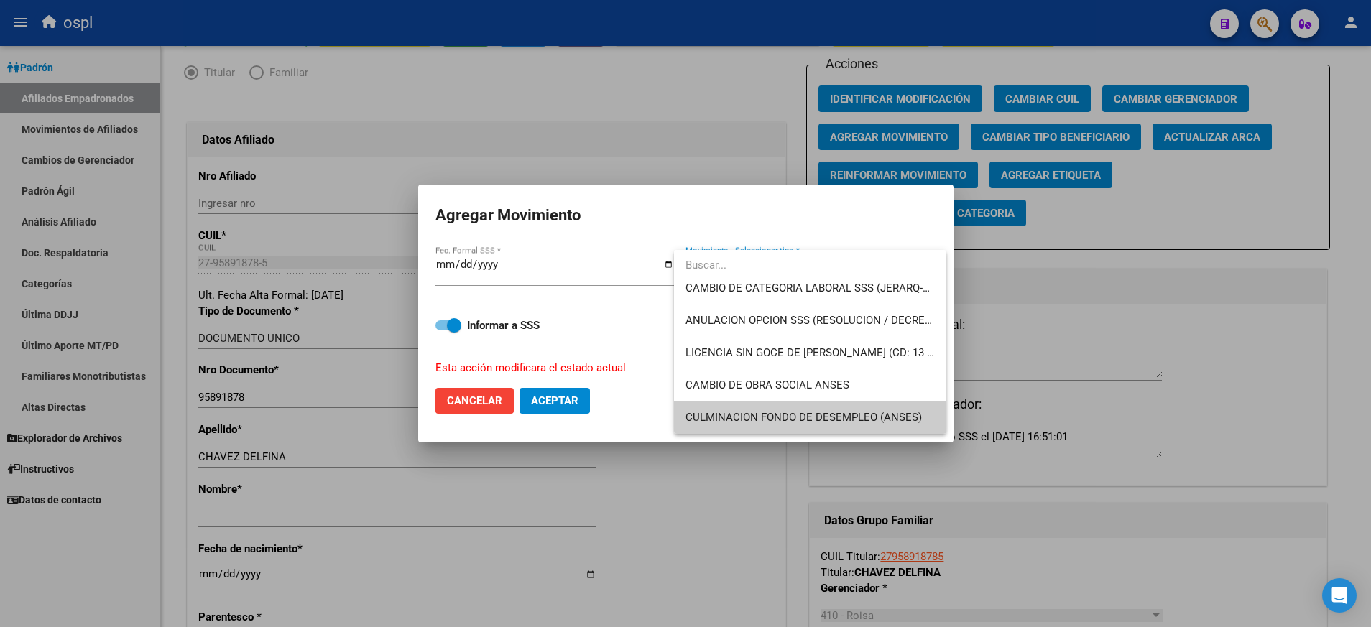
scroll to position [269, 0]
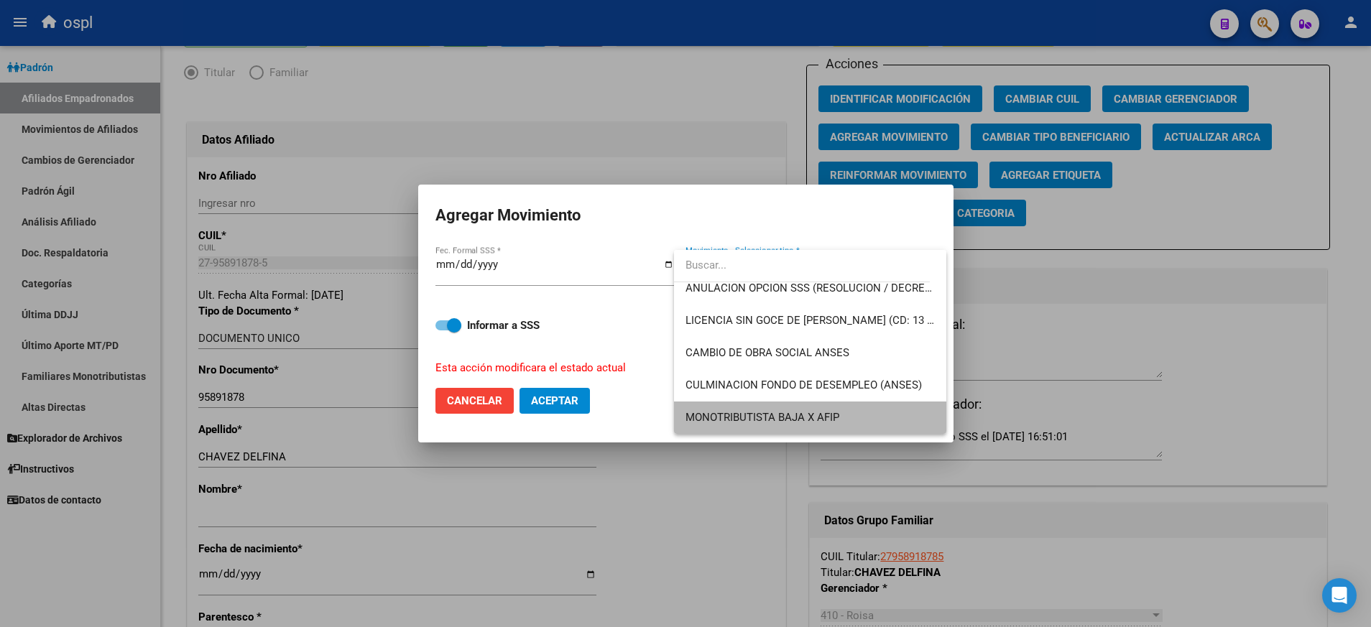
click at [880, 410] on span "MONOTRIBUTISTA BAJA X AFIP" at bounding box center [810, 418] width 249 height 32
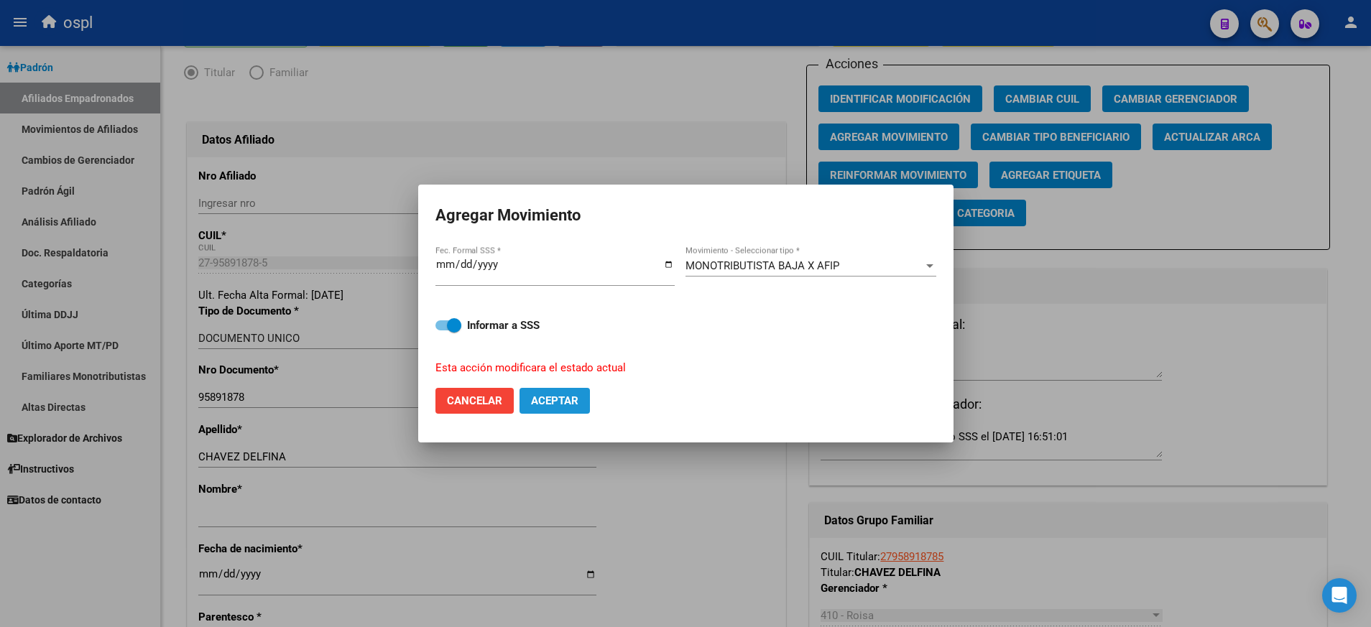
click at [556, 399] on span "Aceptar" at bounding box center [554, 401] width 47 height 13
checkbox input "false"
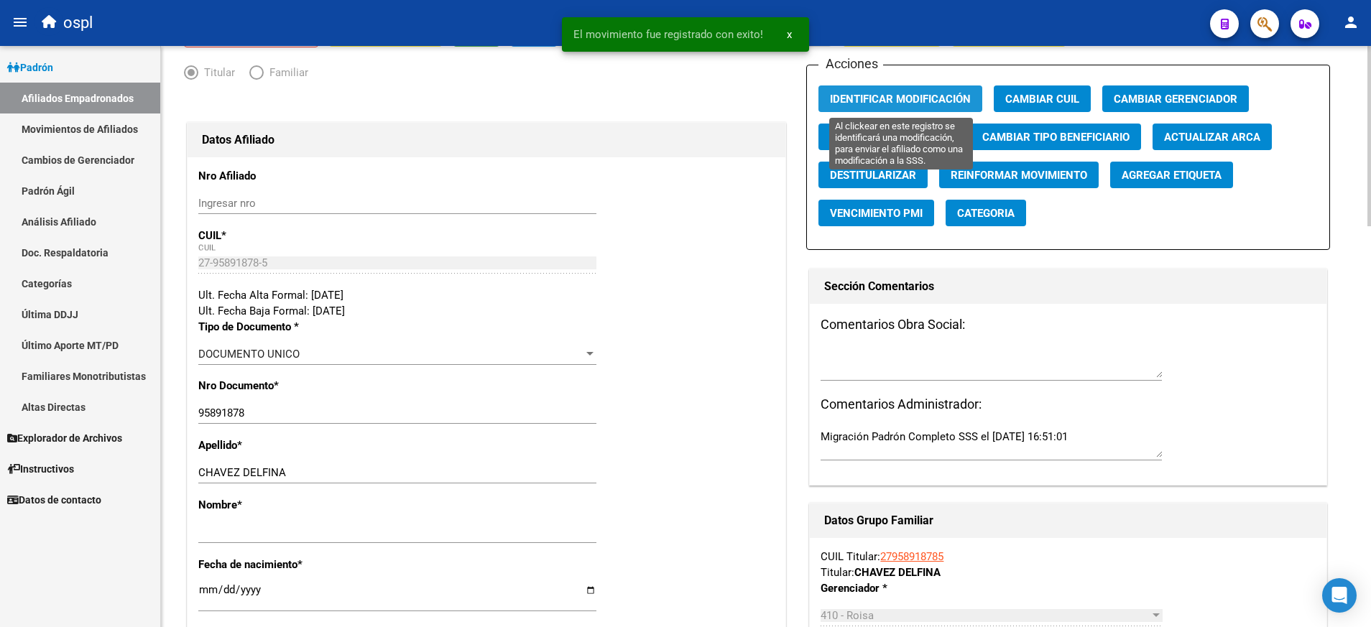
click at [873, 97] on span "Identificar Modificación" at bounding box center [900, 99] width 141 height 13
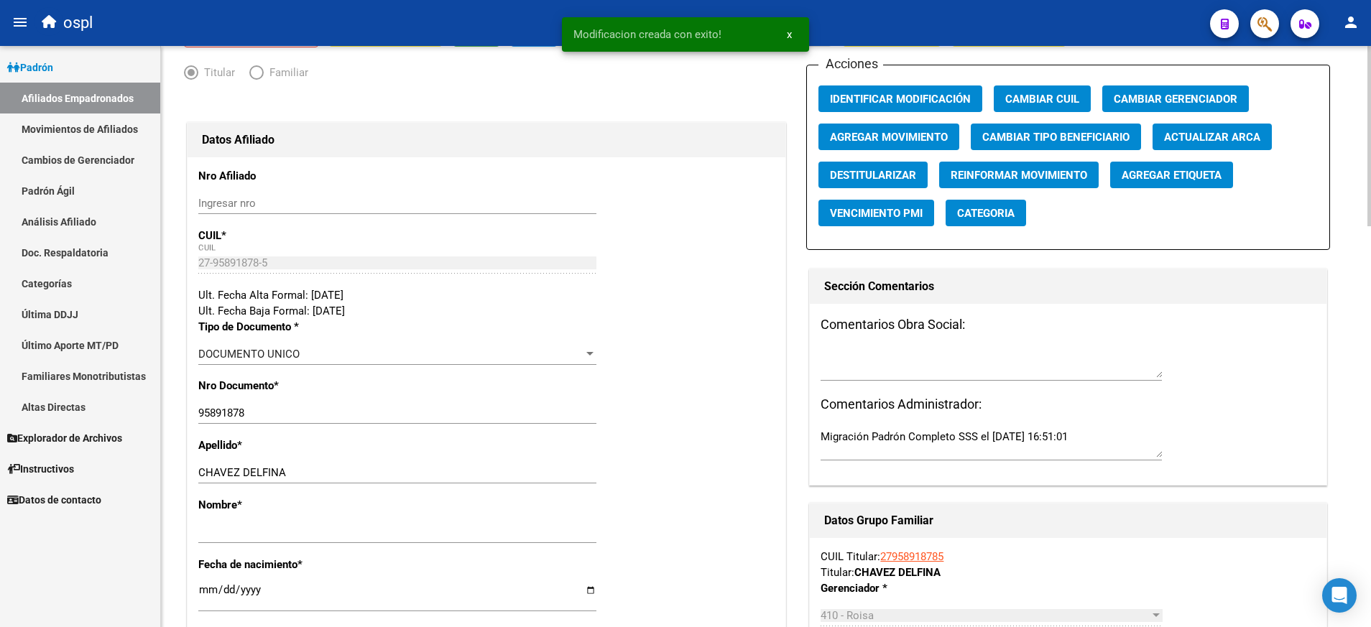
scroll to position [0, 0]
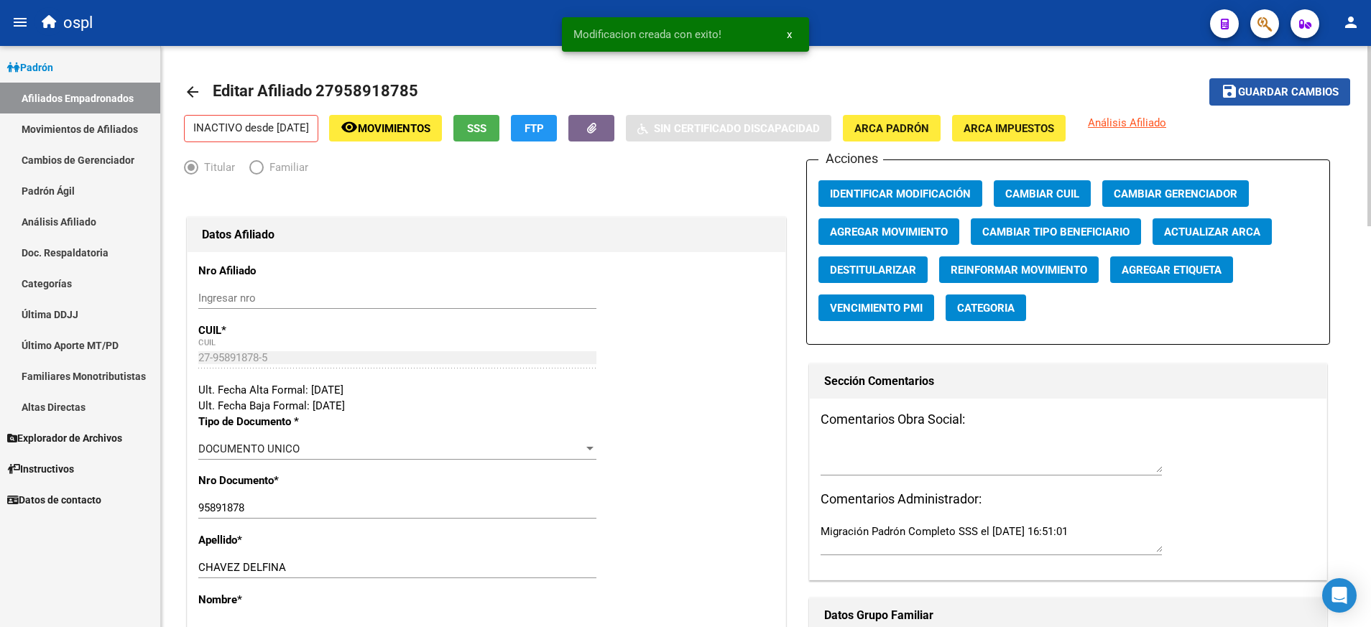
click at [1261, 101] on button "save Guardar cambios" at bounding box center [1280, 91] width 141 height 27
click at [382, 627] on html "menu ospl person Firma Express Padrón Afiliados Empadronados Movimientos de Afi…" at bounding box center [685, 313] width 1371 height 627
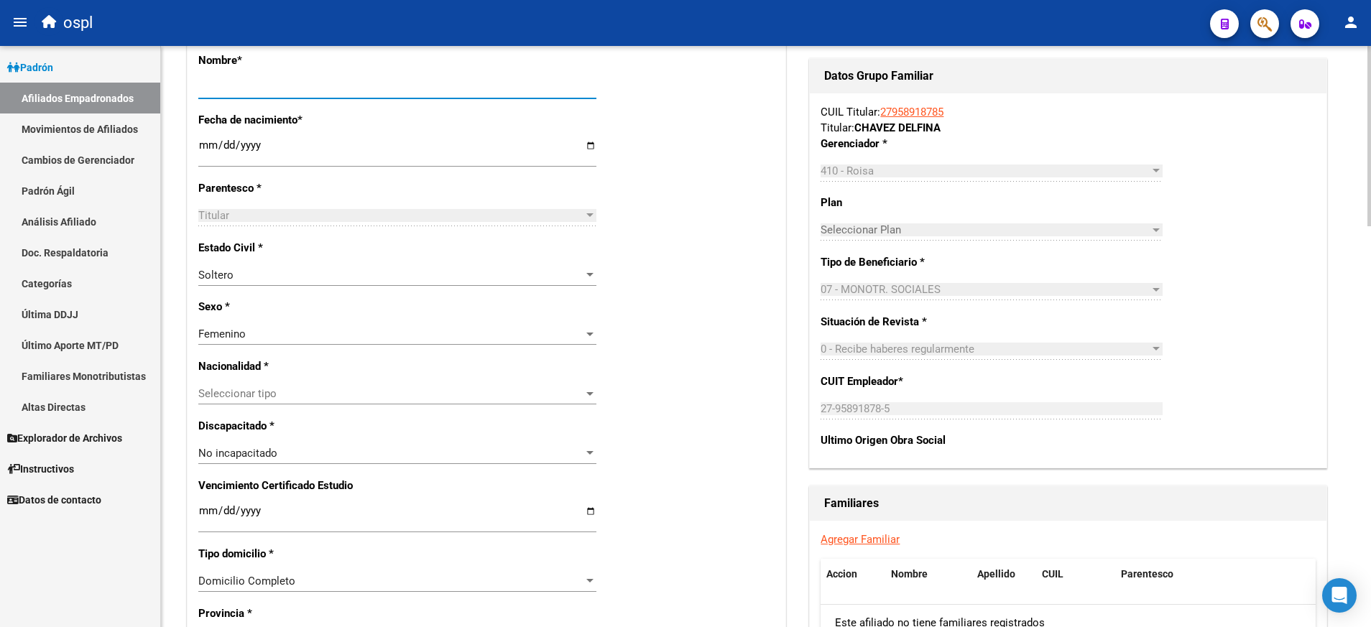
scroll to position [535, 0]
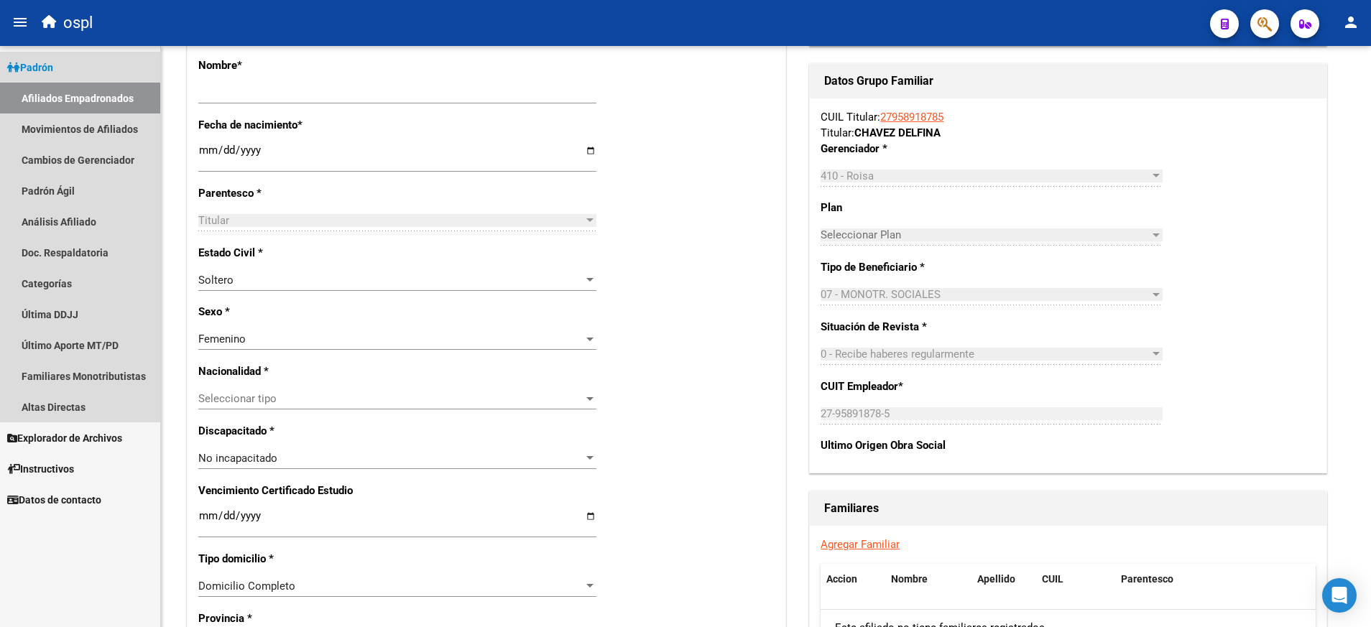
click at [68, 69] on link "Padrón" at bounding box center [80, 67] width 160 height 31
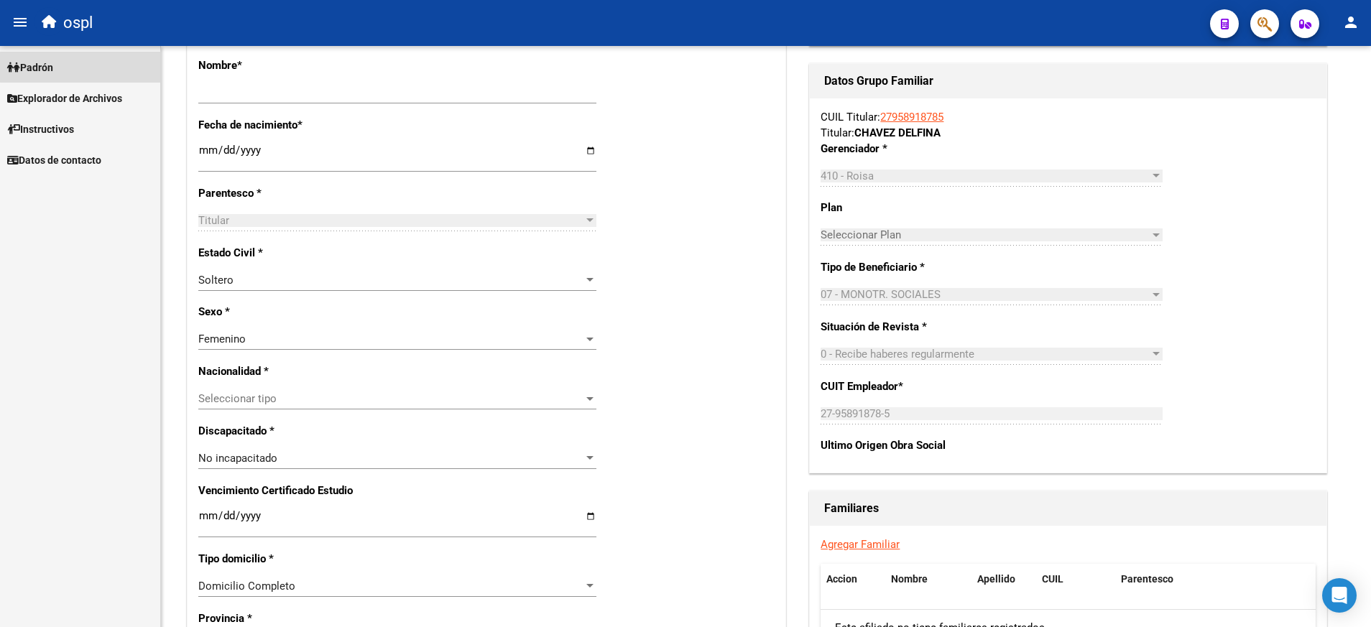
click at [84, 60] on link "Padrón" at bounding box center [80, 67] width 160 height 31
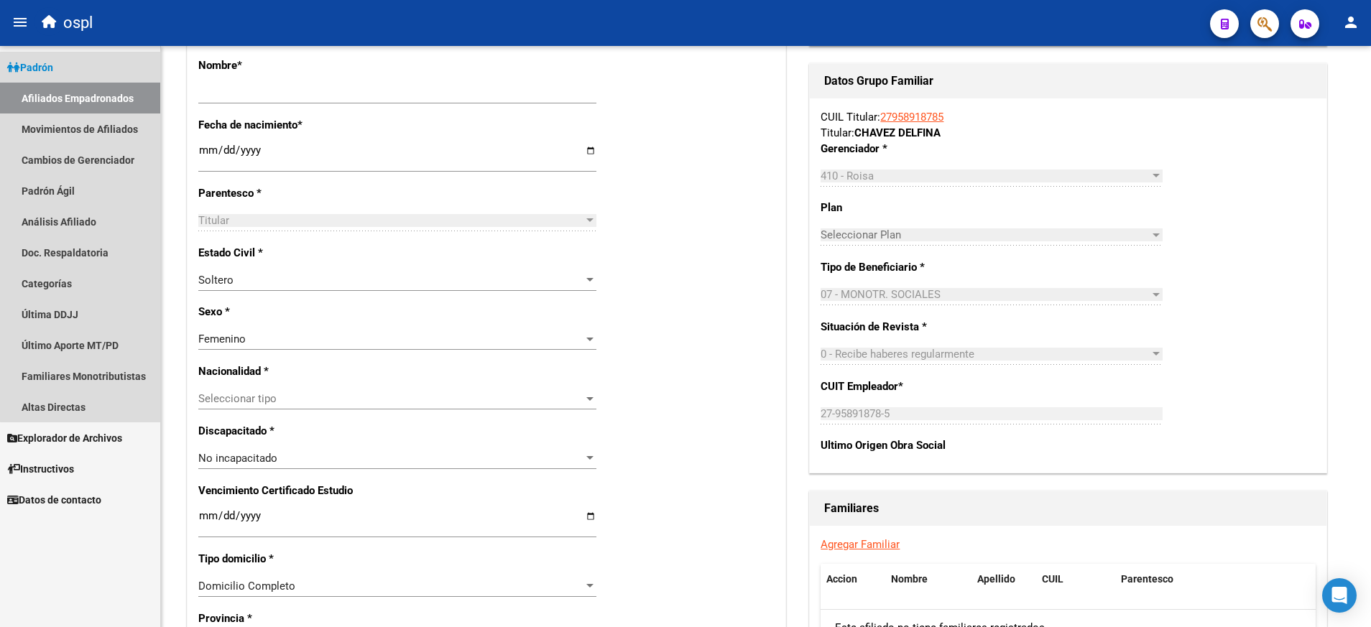
click at [86, 85] on link "Afiliados Empadronados" at bounding box center [80, 98] width 160 height 31
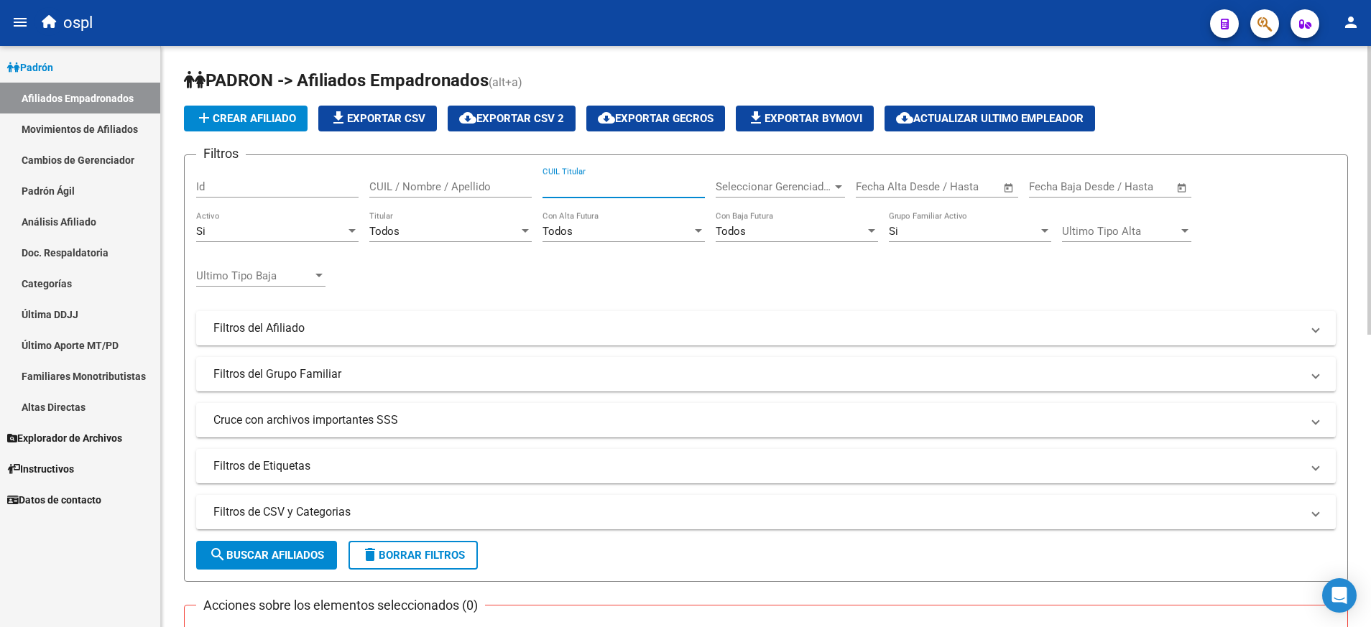
click at [627, 186] on input "CUIL Titular" at bounding box center [624, 186] width 162 height 13
paste input "27483769224"
click at [309, 548] on button "search Buscar Afiliados" at bounding box center [266, 555] width 141 height 29
drag, startPoint x: 559, startPoint y: 194, endPoint x: 561, endPoint y: 183, distance: 10.9
click at [561, 183] on div "27483769224 CUIL Titular" at bounding box center [624, 182] width 162 height 31
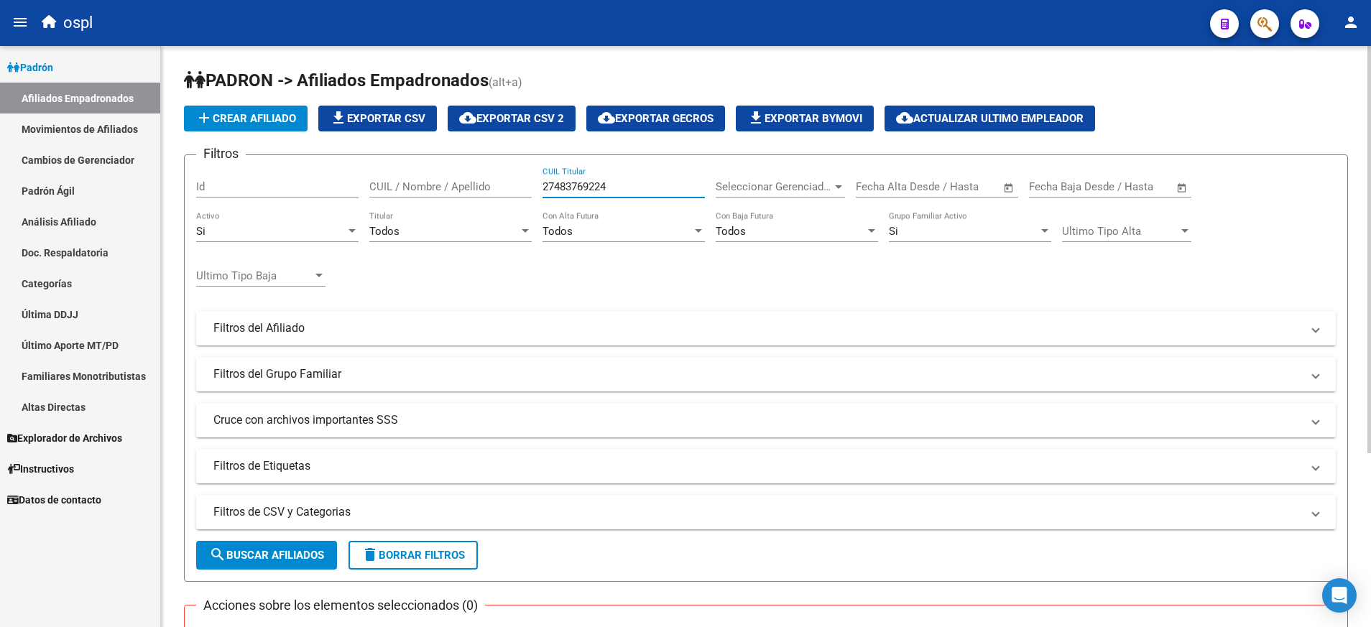
click at [561, 183] on input "27483769224" at bounding box center [624, 186] width 162 height 13
paste input "287141306"
type input "27287141306"
click at [308, 549] on button "search Buscar Afiliados" at bounding box center [266, 555] width 141 height 29
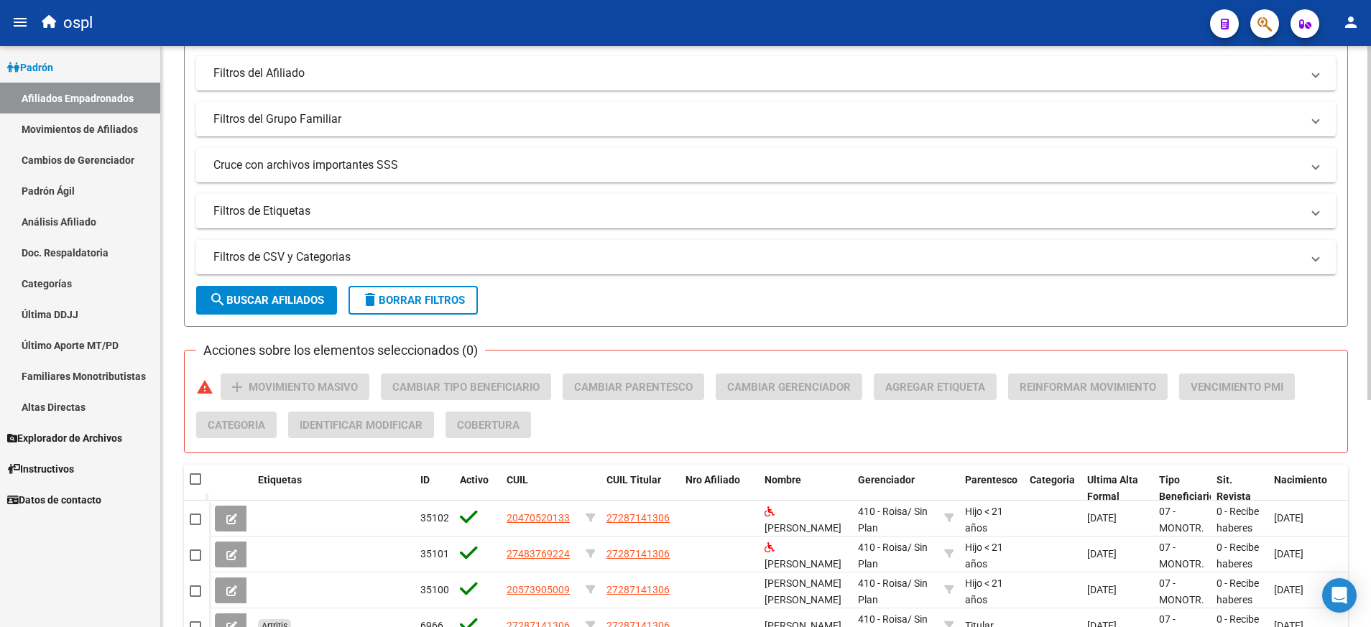
scroll to position [372, 0]
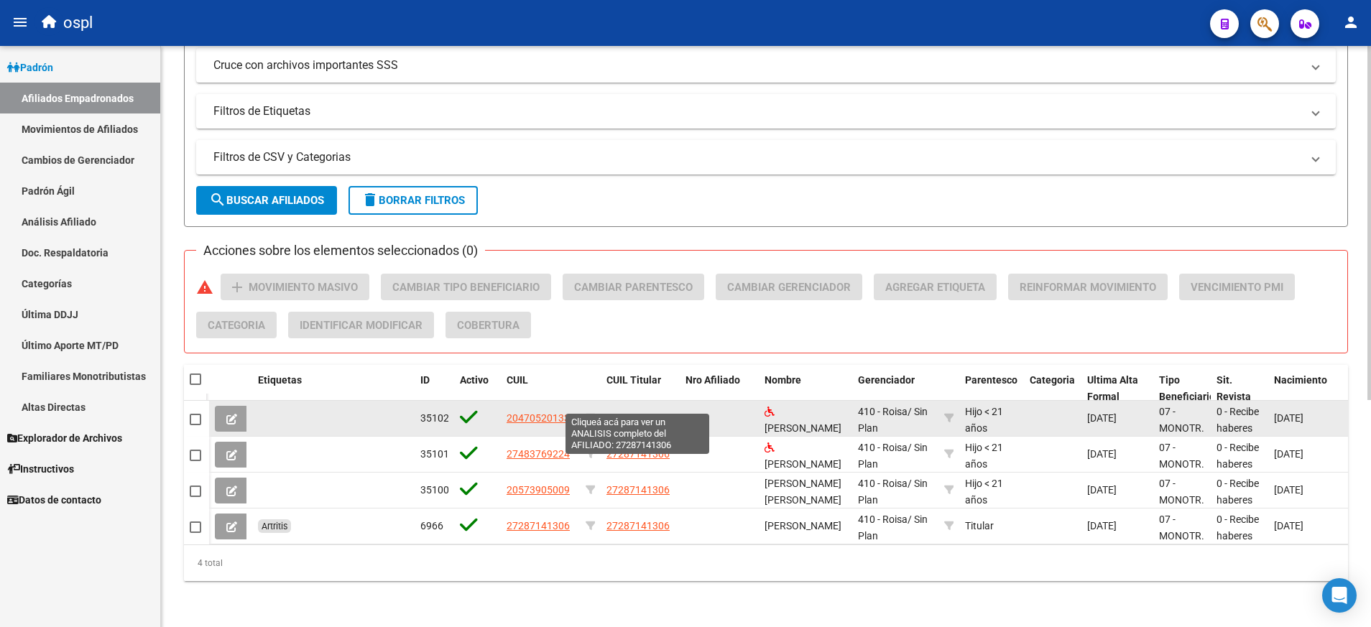
click at [640, 413] on span "27287141306" at bounding box center [638, 418] width 63 height 11
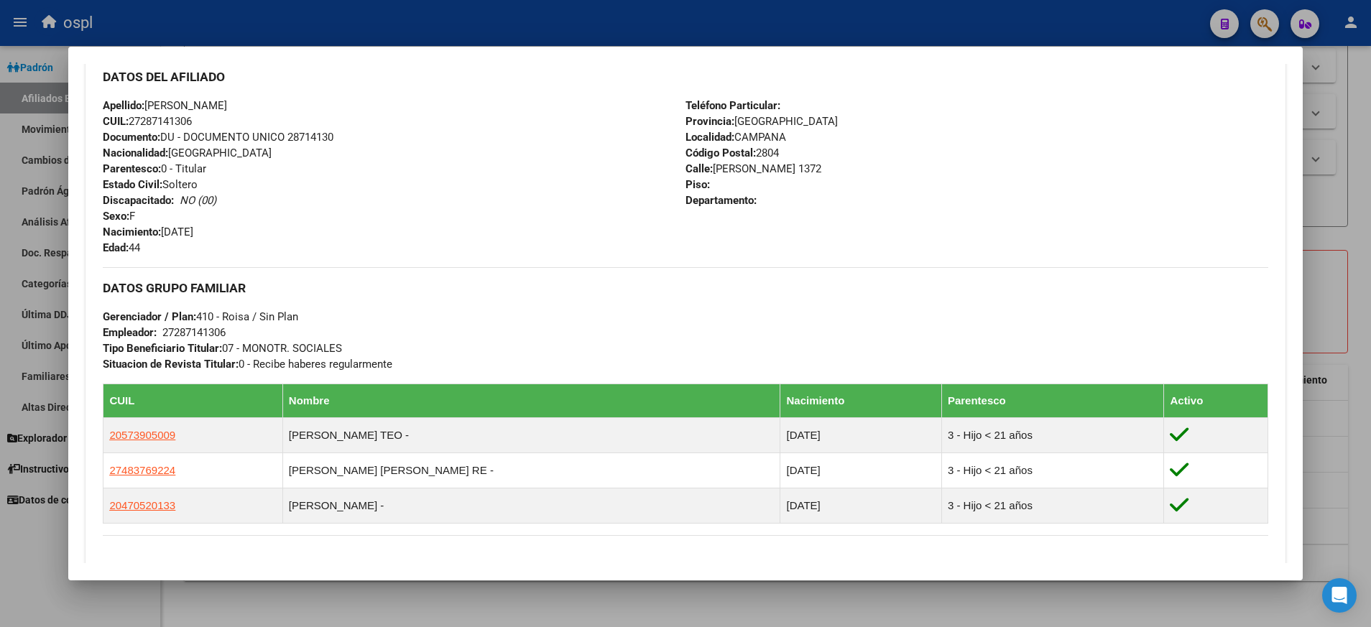
scroll to position [486, 0]
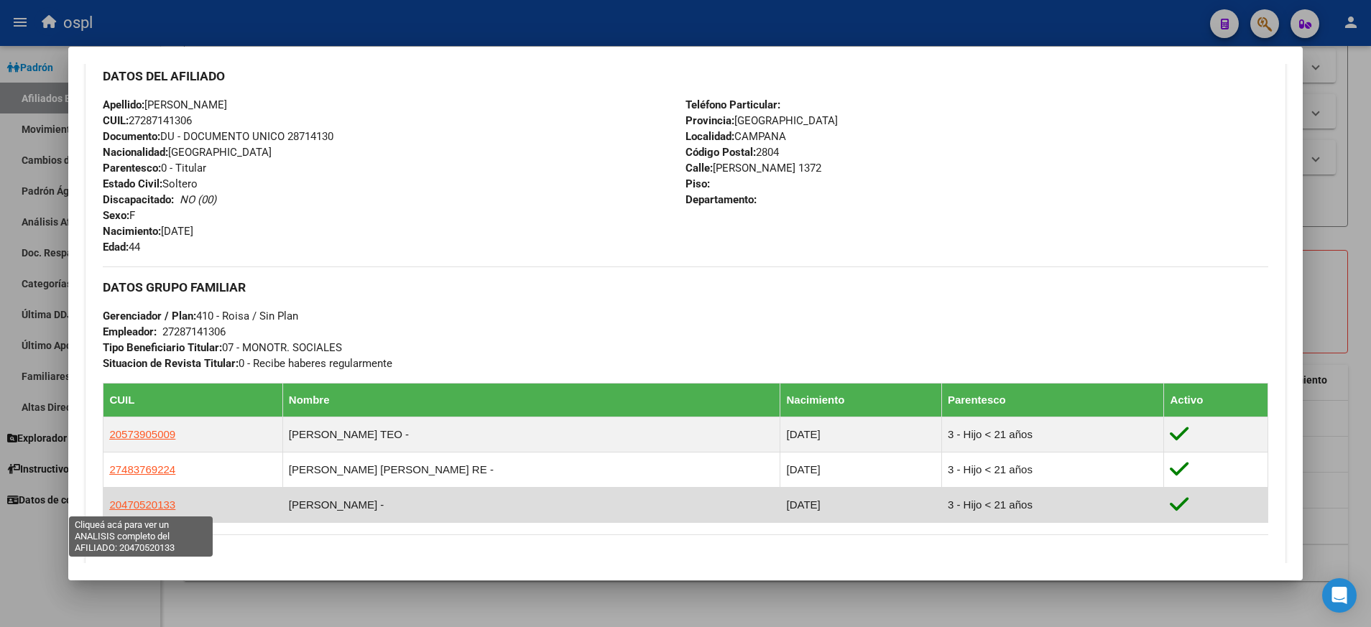
click at [147, 505] on span "20470520133" at bounding box center [142, 505] width 66 height 12
type textarea "20470520133"
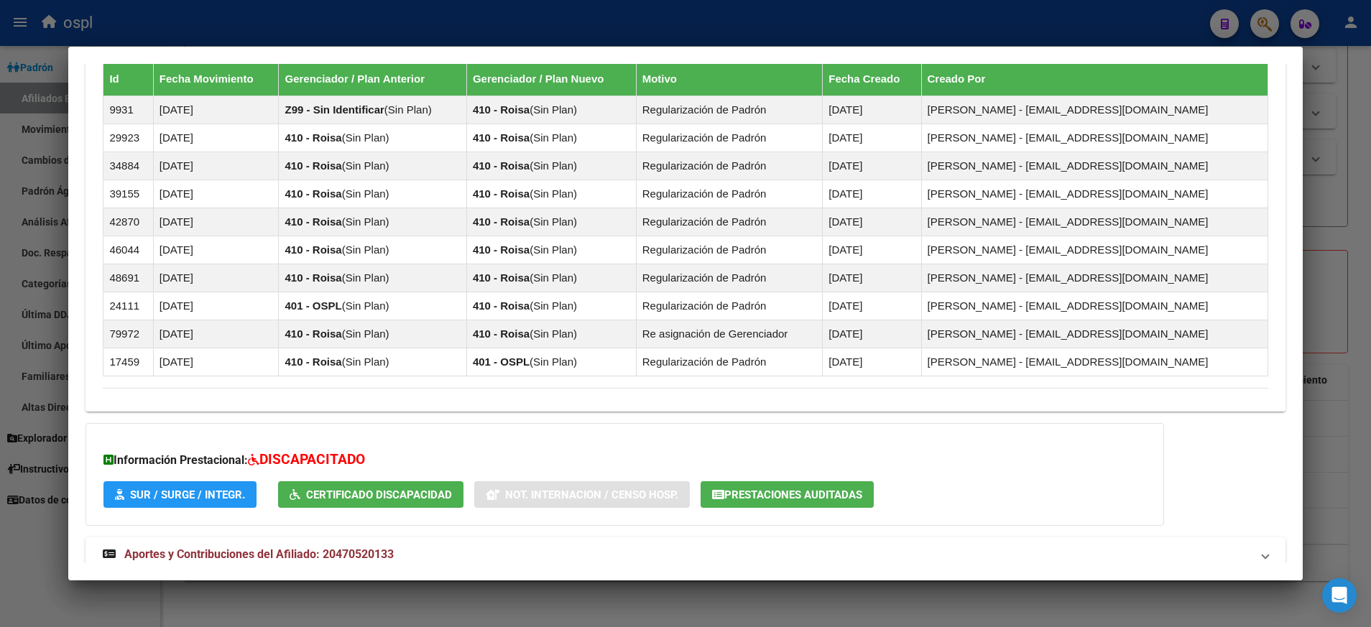
scroll to position [1092, 0]
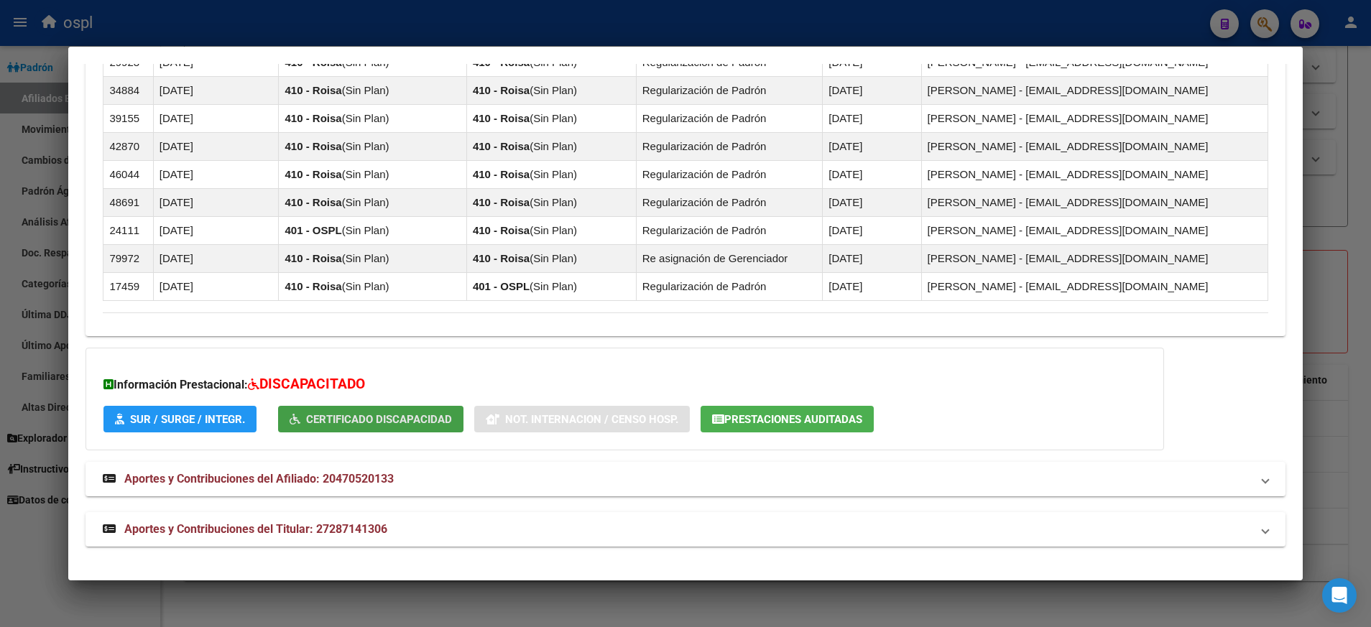
click at [395, 407] on button "Certificado Discapacidad" at bounding box center [370, 419] width 185 height 27
